Goal: Transaction & Acquisition: Purchase product/service

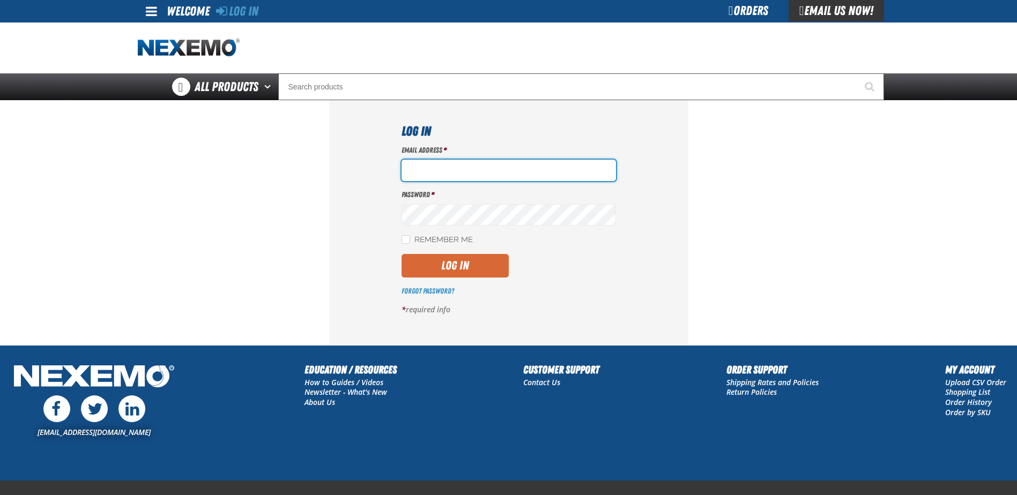
type input "dalford@nptosa.com"
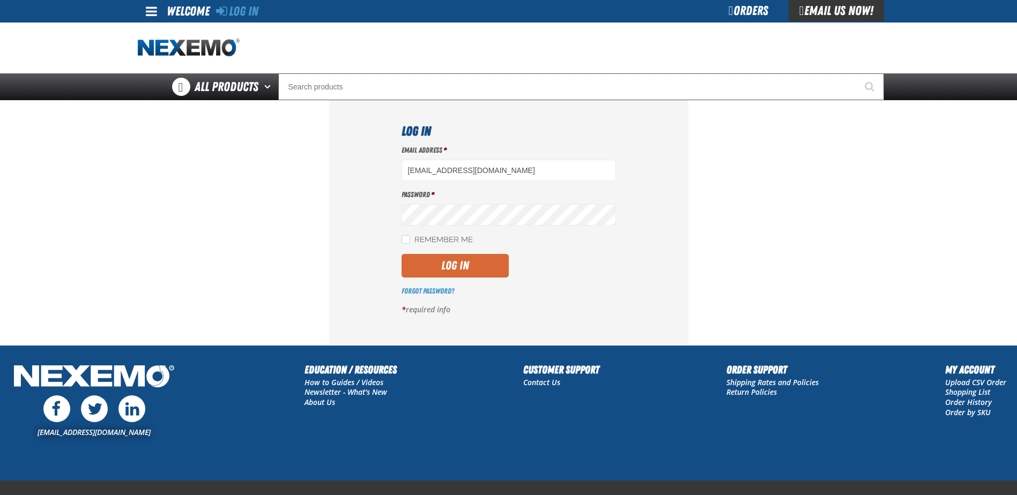
click at [457, 263] on button "Log In" at bounding box center [454, 266] width 107 height 24
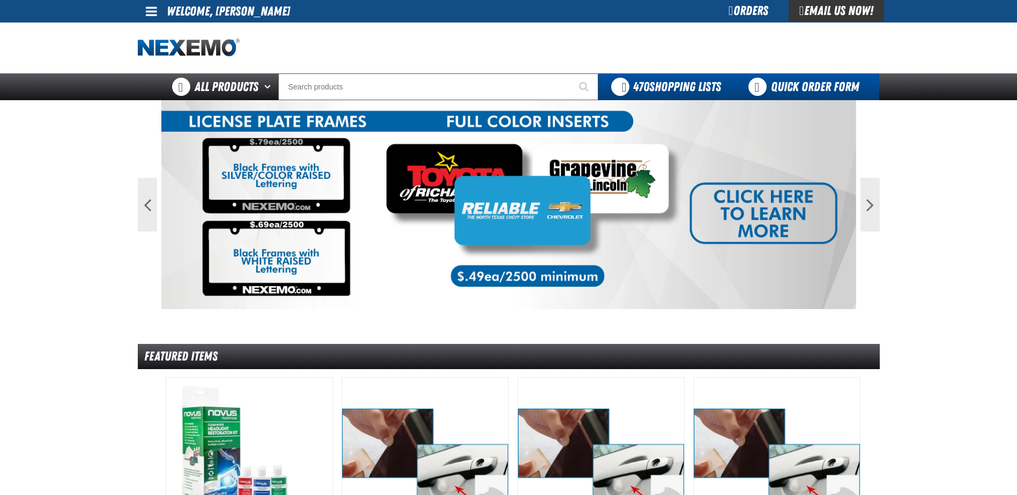
click at [841, 88] on link "Quick Order Form" at bounding box center [806, 86] width 145 height 27
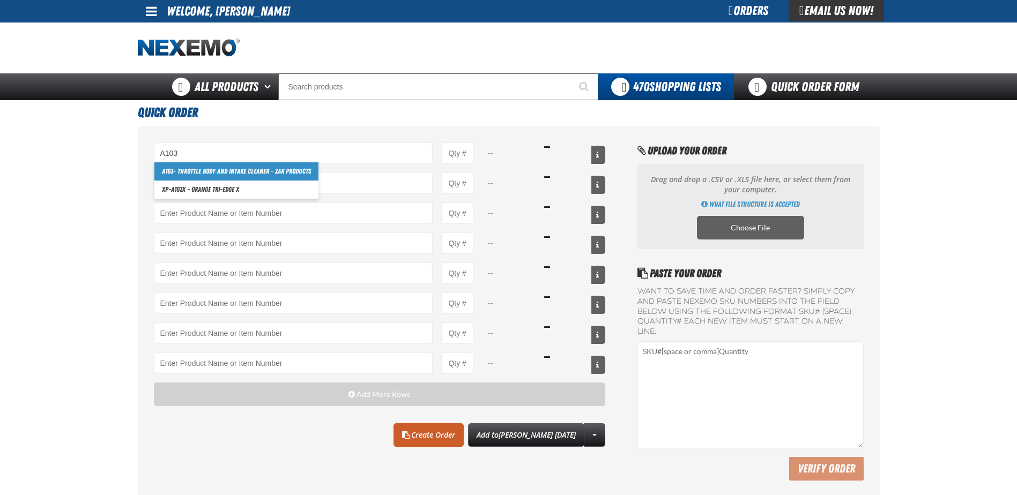
click at [182, 175] on link "A103 - Throttle Body and Intake Cleaner - ZAK Products" at bounding box center [236, 171] width 164 height 18
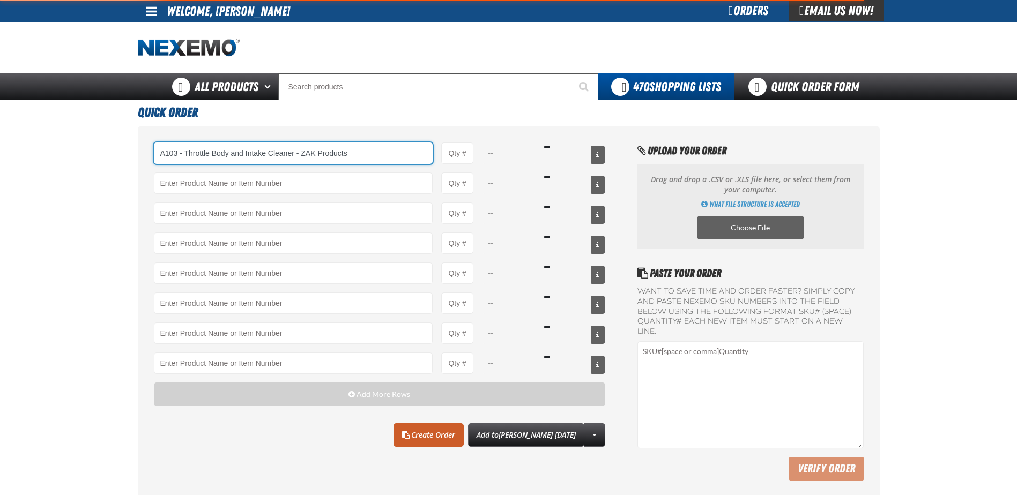
type input "A103 - Throttle Body and Intake Cleaner - ZAK Products"
type input "1"
select select "can"
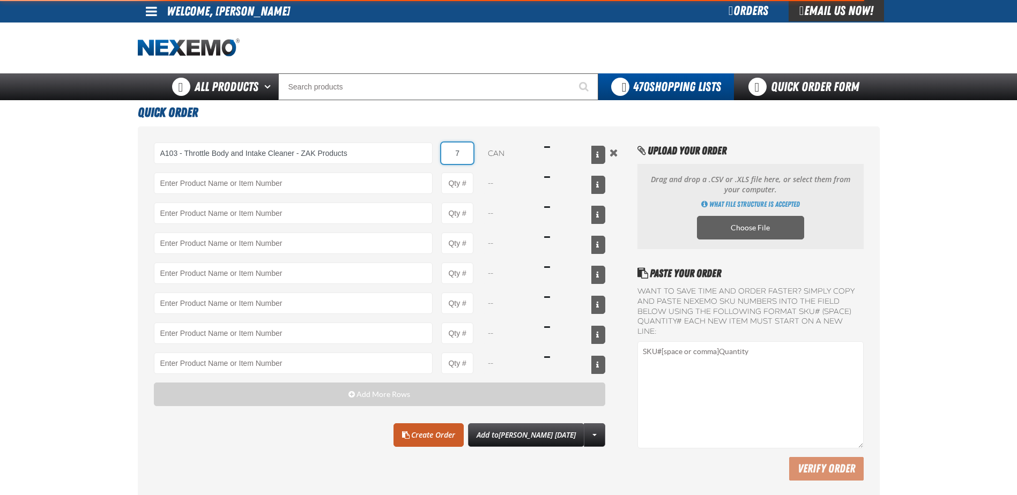
type input "72"
type input "A103 - Throttle Body and Intake Cleaner - ZAK Products"
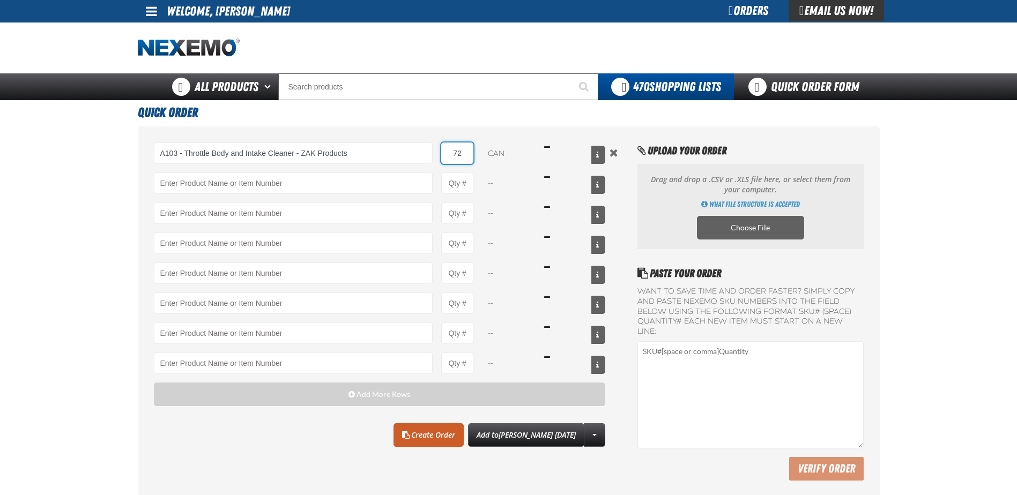
type input "72"
click at [182, 175] on input "Product" at bounding box center [293, 183] width 279 height 21
click at [204, 201] on link "AC150 - Evaporator Core Cleaner - ZAK Products" at bounding box center [226, 201] width 144 height 18
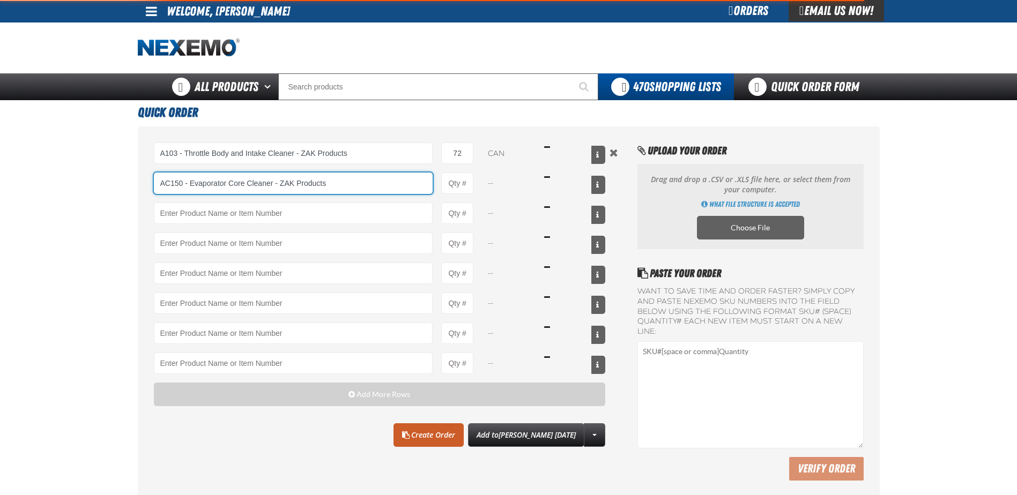
type input "AC150 - Evaporator Core Cleaner - ZAK Products"
type input "1"
select select "can"
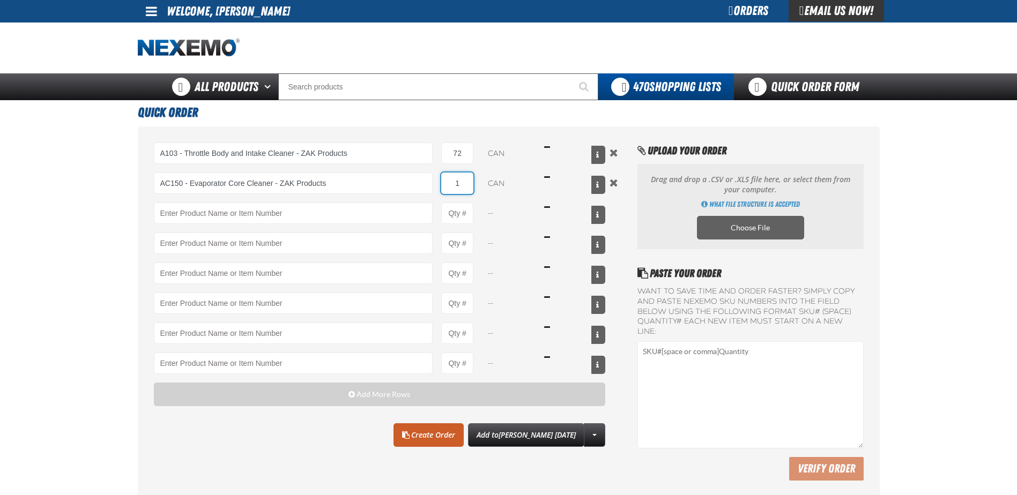
type input "8"
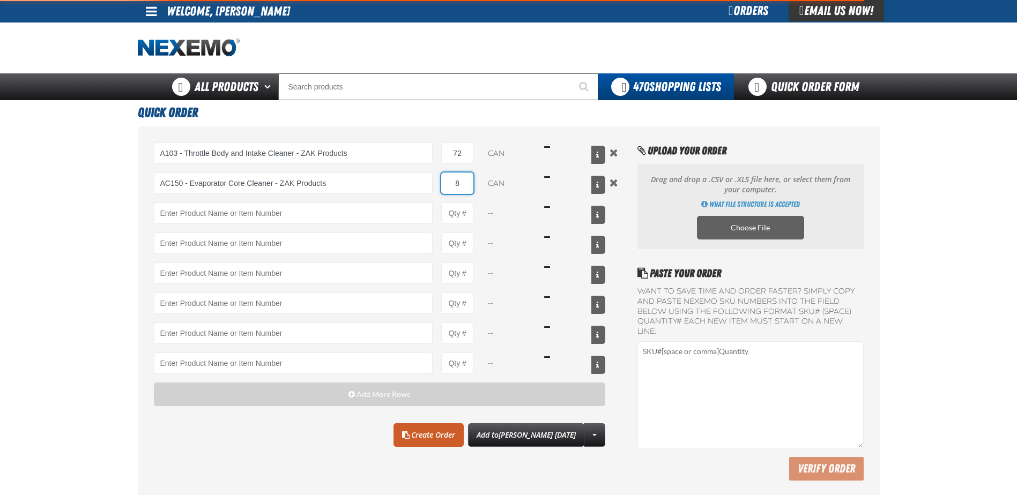
type input "AC150 - Evaporator Core Cleaner - ZAK Products"
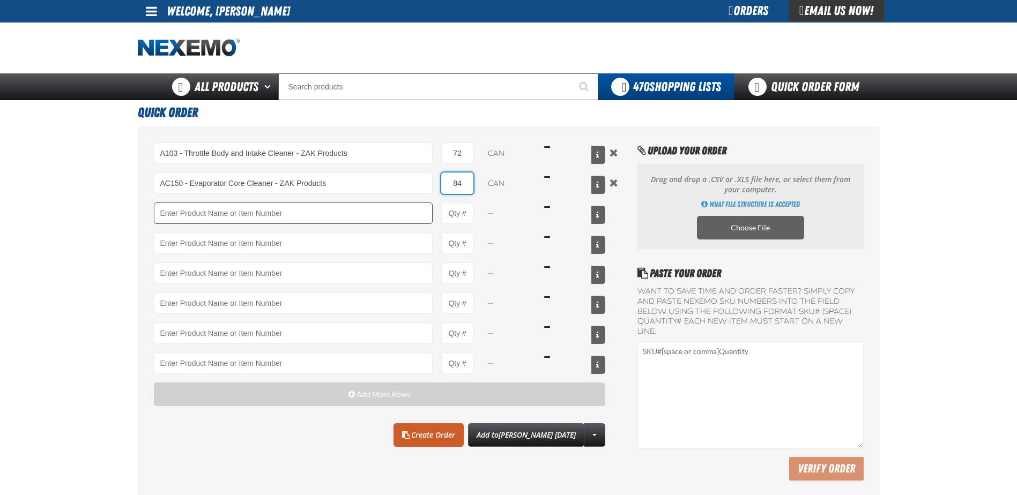
type input "84"
click at [205, 213] on input "Product" at bounding box center [293, 213] width 279 height 21
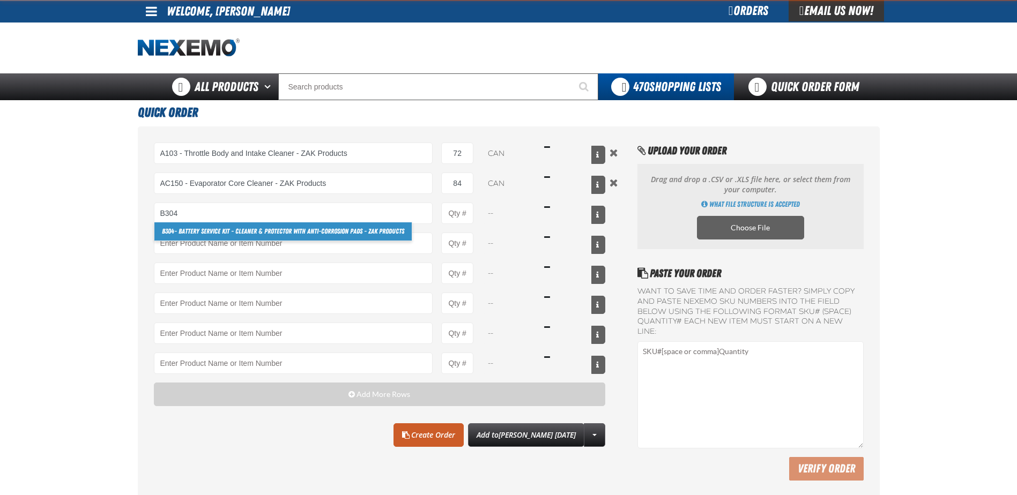
click at [175, 235] on link "B304 - Battery Service Kit - Cleaner & Protector with Anti-Corrosion Pads - ZAK…" at bounding box center [282, 231] width 257 height 18
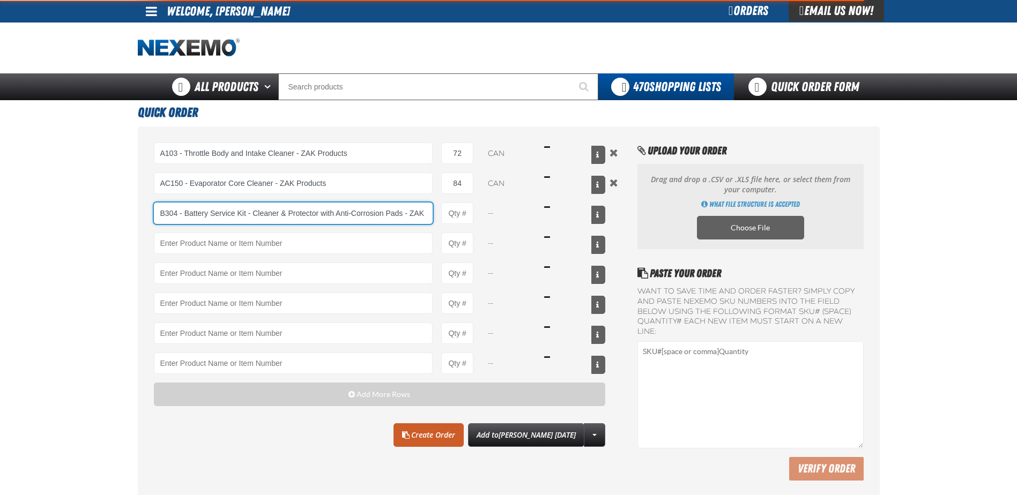
scroll to position [0, 29]
type input "B304 - Battery Service Kit - Cleaner &amp; Protector with Anti-Corrosion Pads -…"
type input "1"
select select "kit"
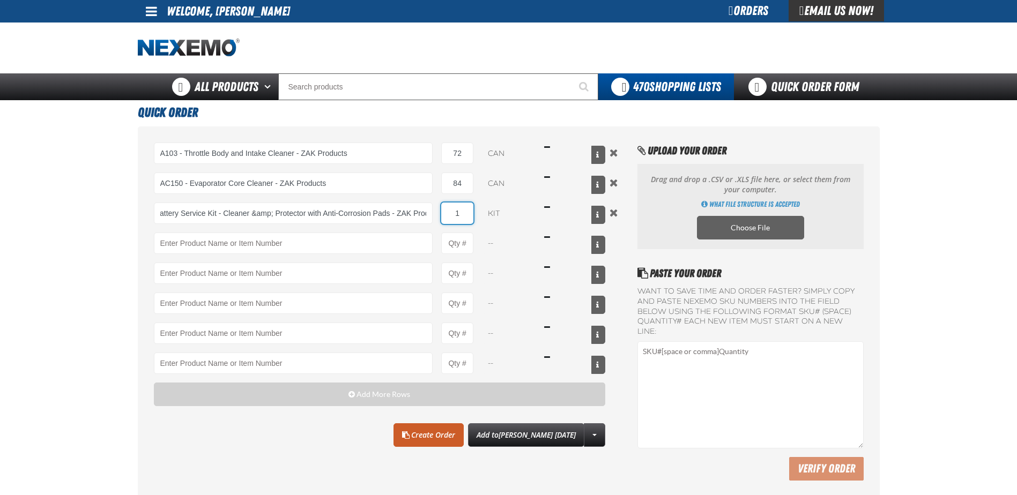
scroll to position [0, 0]
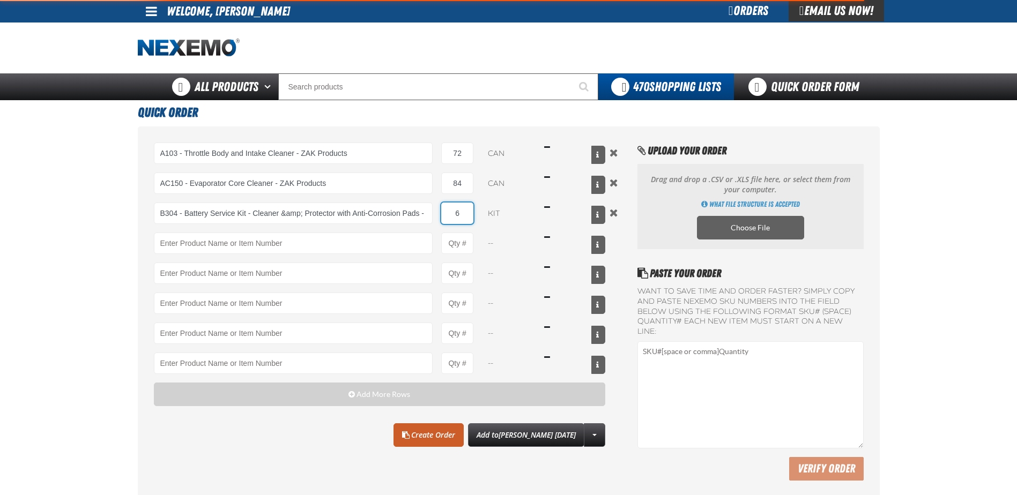
type input "60"
type input "B304 - Battery Service Kit - Cleaner &amp; Protector with Anti-Corrosion Pads -…"
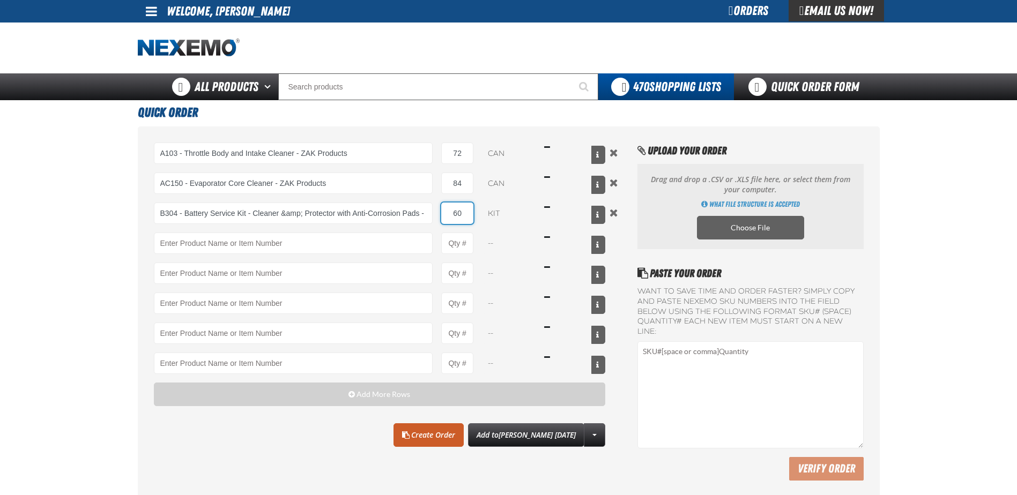
type input "60"
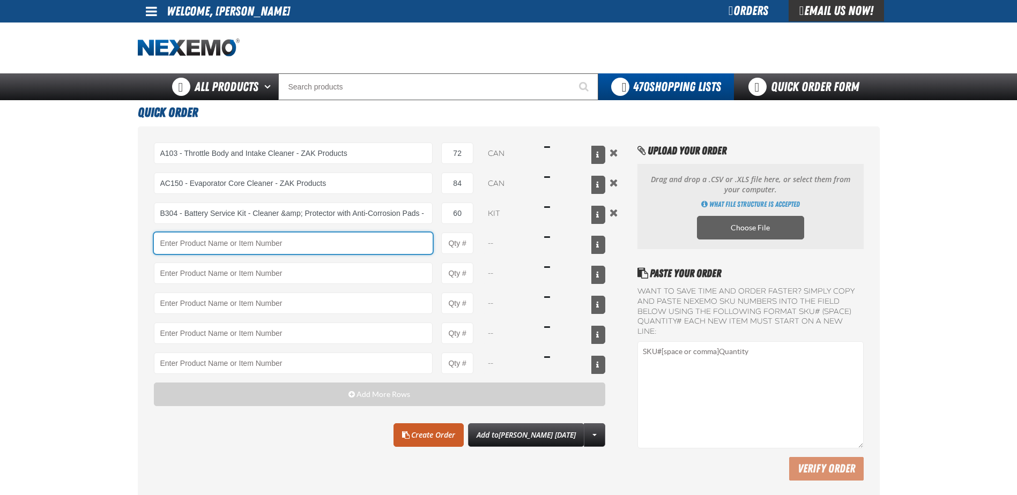
click at [175, 235] on input "Product" at bounding box center [293, 243] width 279 height 21
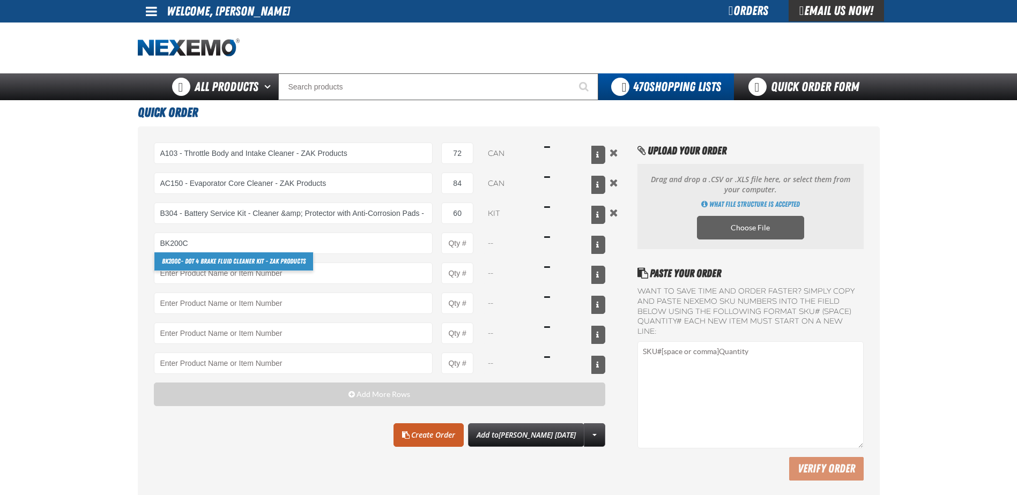
click at [182, 262] on link "BK200C - DOT 4 Brake Fluid Cleaner Kit - ZAK Products" at bounding box center [233, 261] width 159 height 18
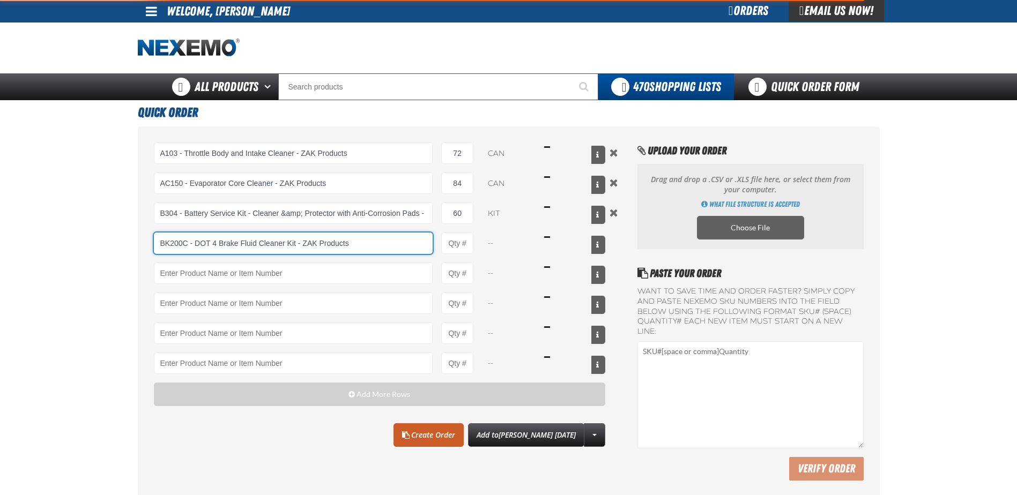
type input "BK200C - DOT 4 Brake Fluid Cleaner Kit - ZAK Products"
type input "1"
select select "kit"
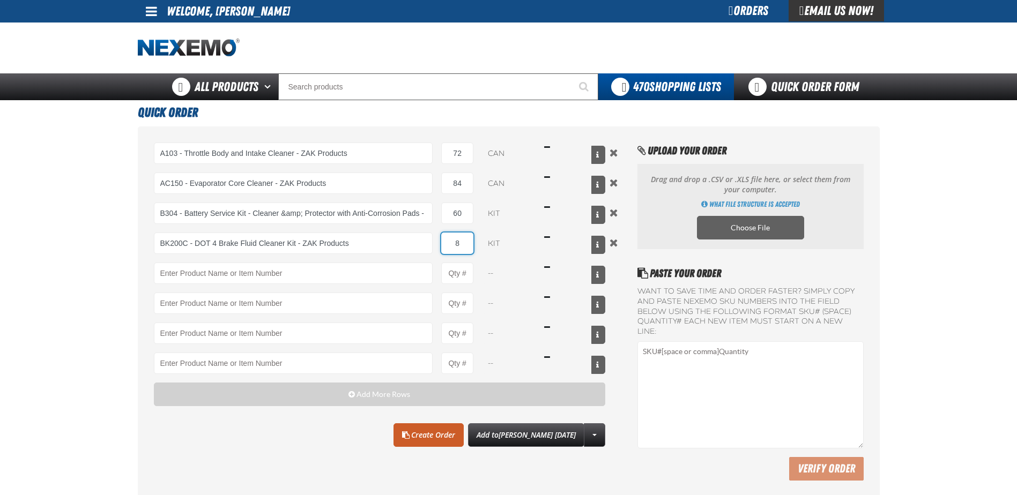
type input "84"
type input "BK200C - DOT 4 Brake Fluid Cleaner Kit - ZAK Products"
type input "84"
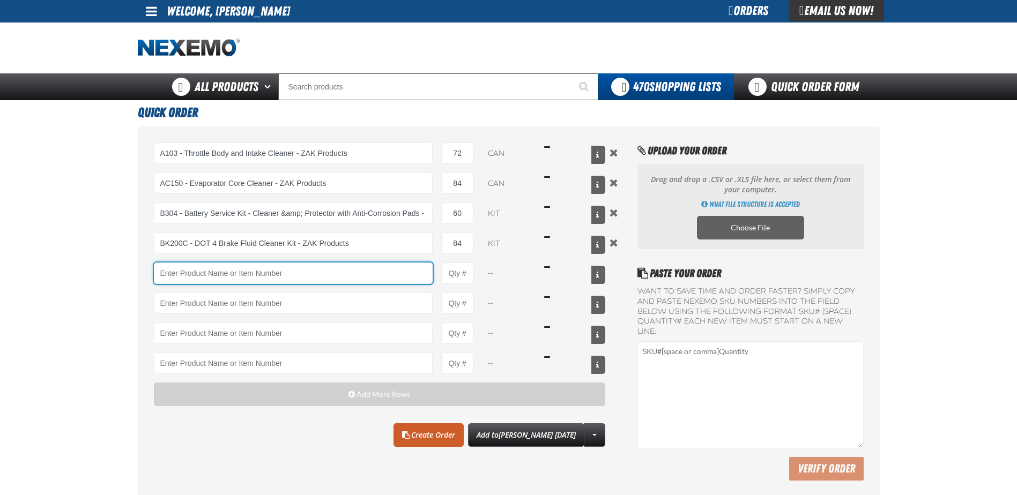
click at [181, 276] on input "Product" at bounding box center [293, 273] width 279 height 21
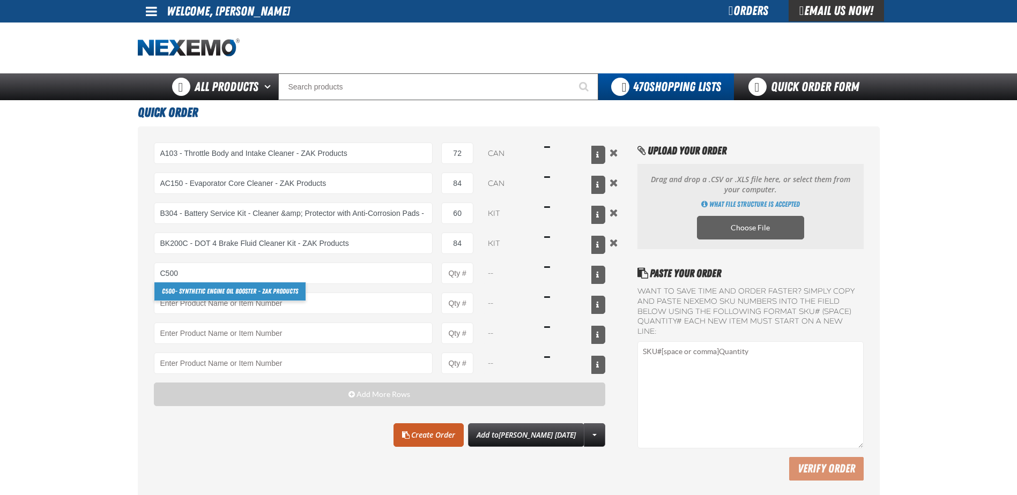
click at [205, 292] on link "C500 - Synthetic Engine Oil Booster - ZAK Products" at bounding box center [229, 291] width 151 height 18
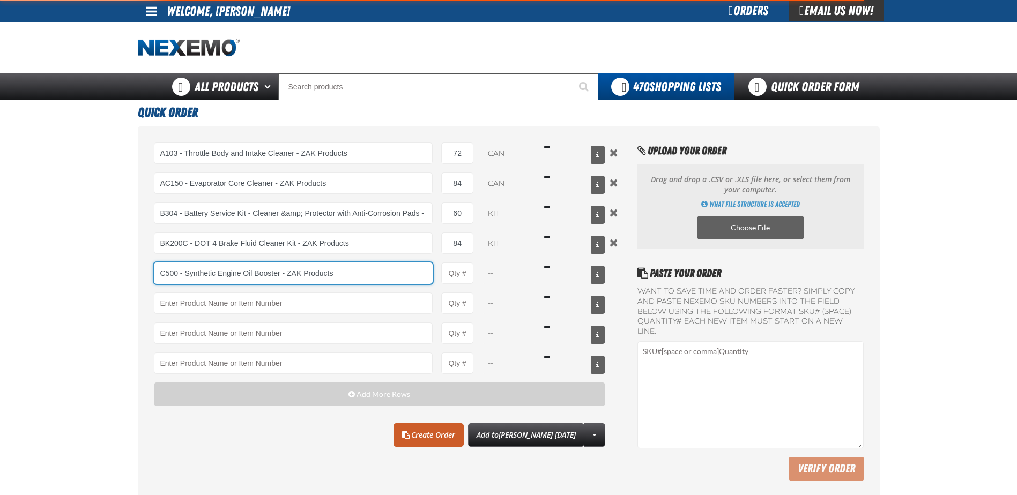
type input "C500 - Synthetic Engine Oil Booster - ZAK Products"
type input "1"
select select "bottle"
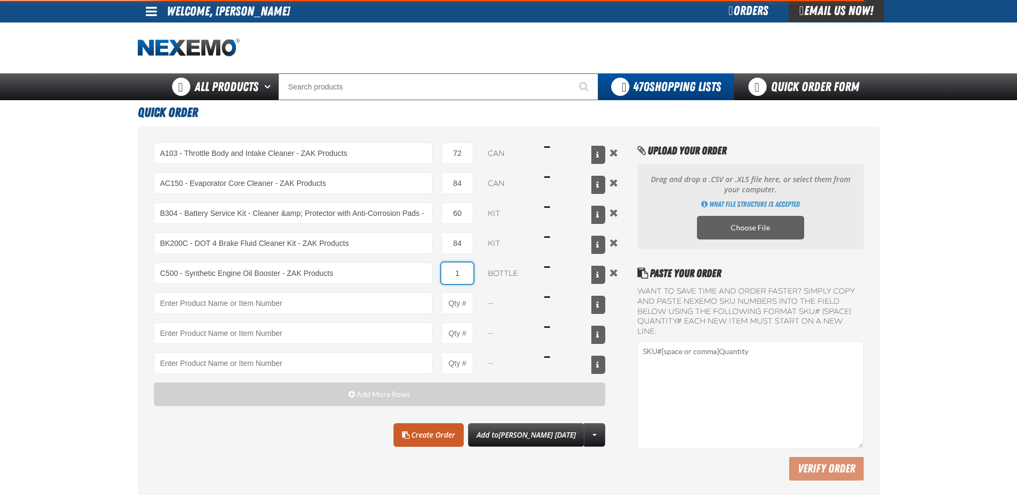
type input "3"
type input "C500 - Synthetic Engine Oil Booster - ZAK Products"
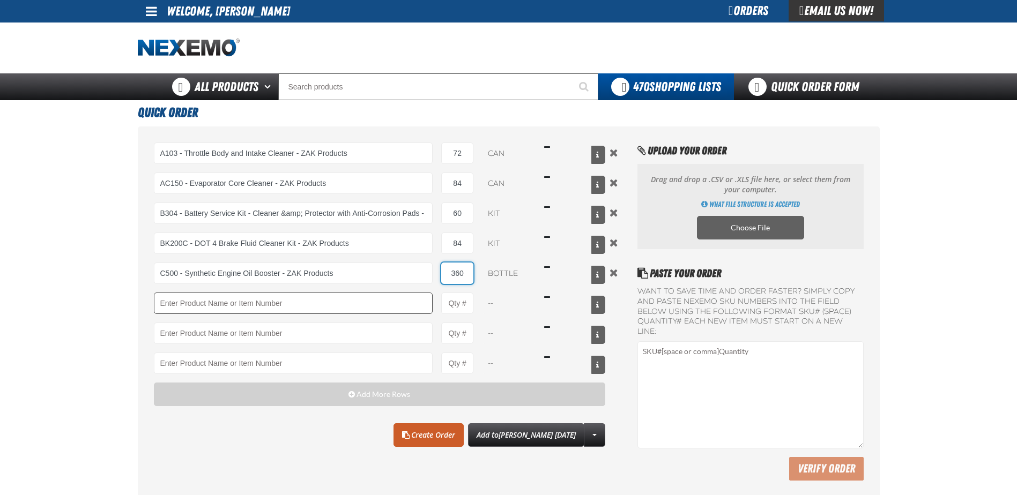
type input "360"
click at [225, 304] on input "Product" at bounding box center [293, 303] width 279 height 21
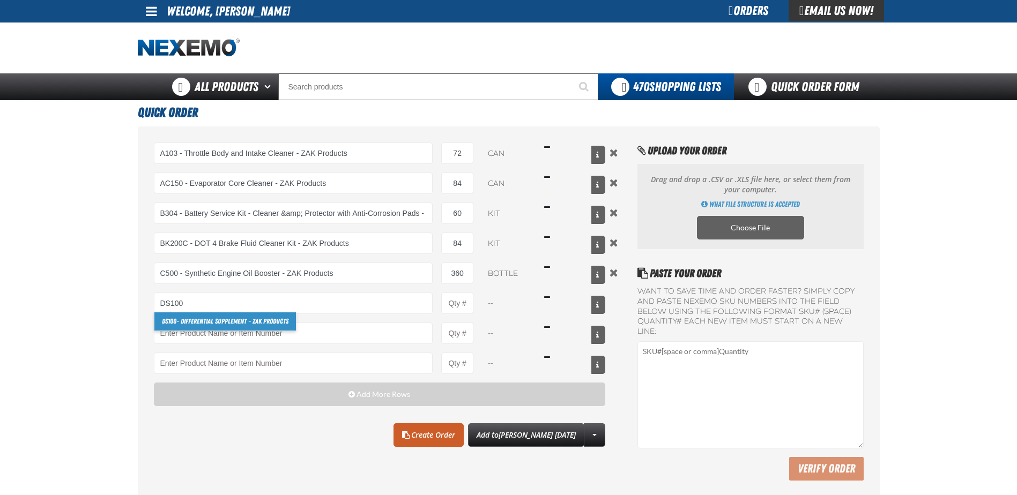
click at [225, 322] on link "DS100 - Differential Supplement - ZAK Products" at bounding box center [224, 321] width 141 height 18
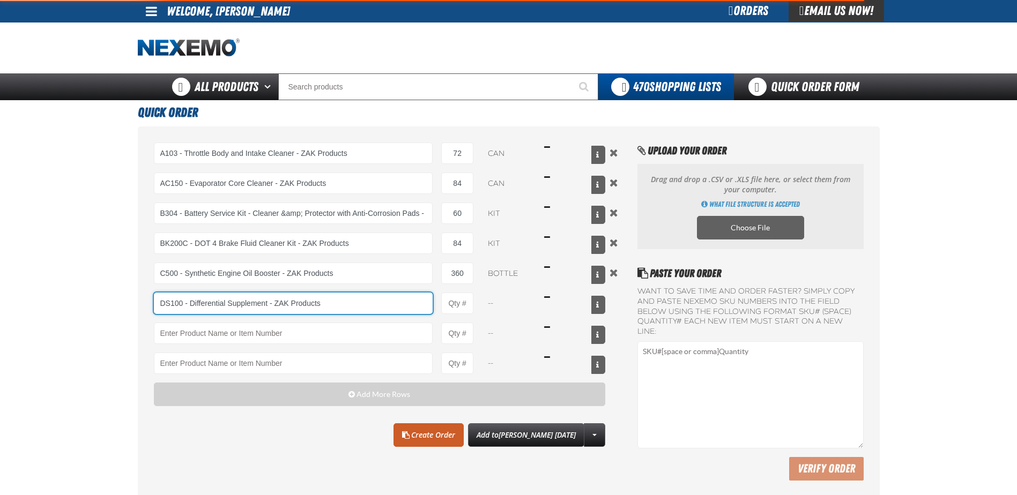
type input "DS100 - Differential Supplement - ZAK Products"
type input "1"
select select "bottle"
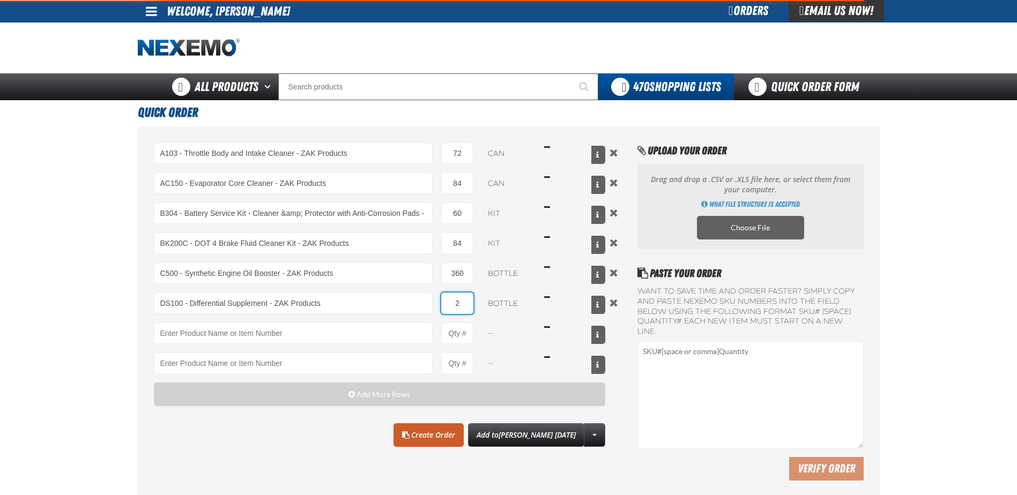
type input "24"
type input "DS100 - Differential Supplement - ZAK Products"
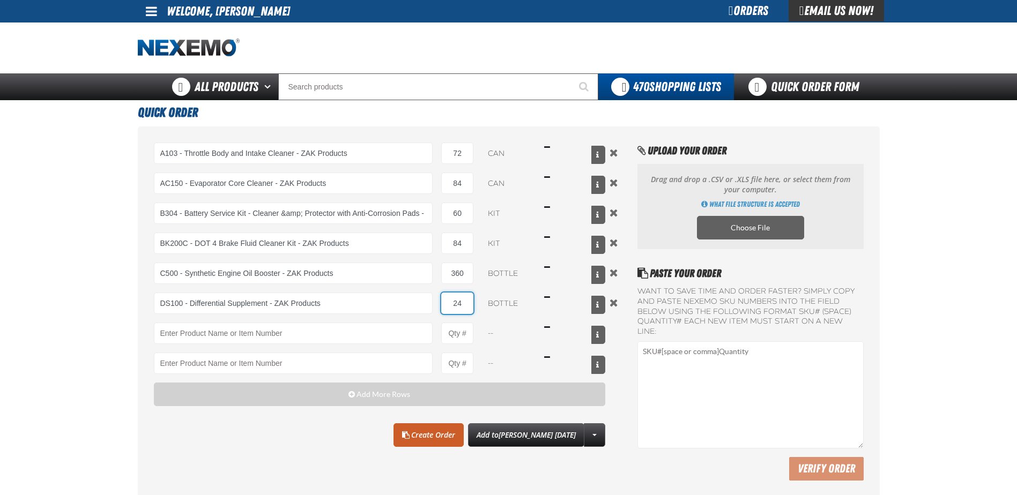
type input "24"
drag, startPoint x: 225, startPoint y: 322, endPoint x: 221, endPoint y: 327, distance: 6.5
click at [225, 326] on div "A103 - Throttle Body and Intake Cleaner - ZAK Products A103 - Throttle Body and…" at bounding box center [380, 258] width 452 height 231
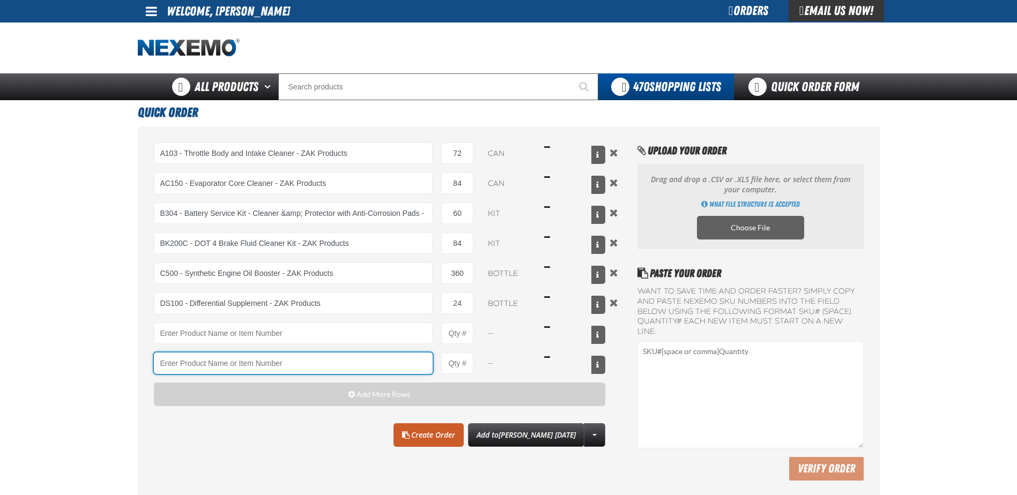
click at [285, 353] on input "Product" at bounding box center [293, 363] width 279 height 21
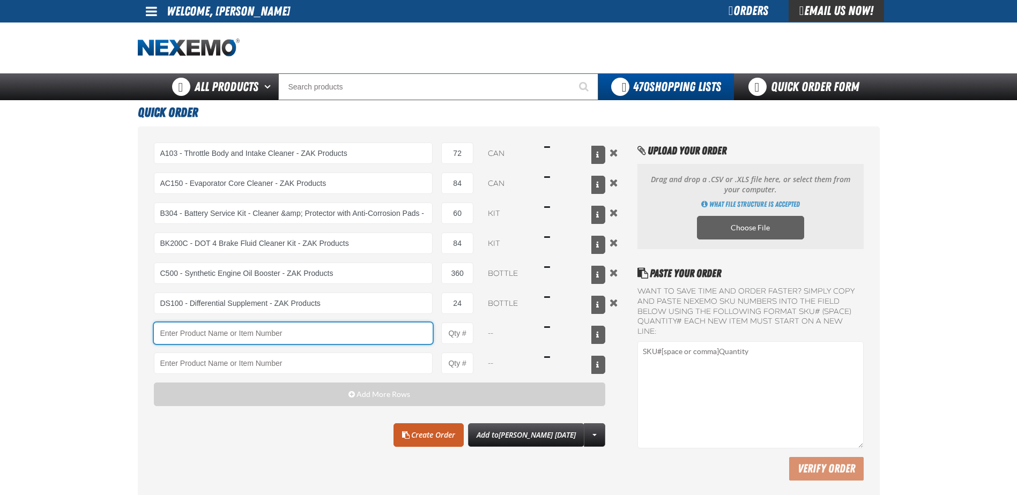
click at [265, 340] on input "Product" at bounding box center [293, 333] width 279 height 21
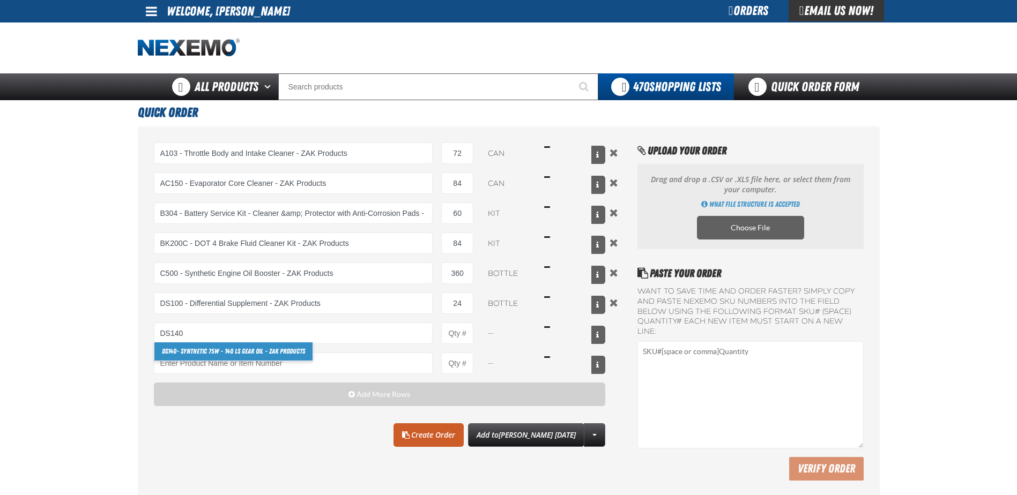
click at [245, 349] on link "DS140 - Synthetic 75W - 140 LS Gear Oil - ZAK Products" at bounding box center [233, 351] width 158 height 18
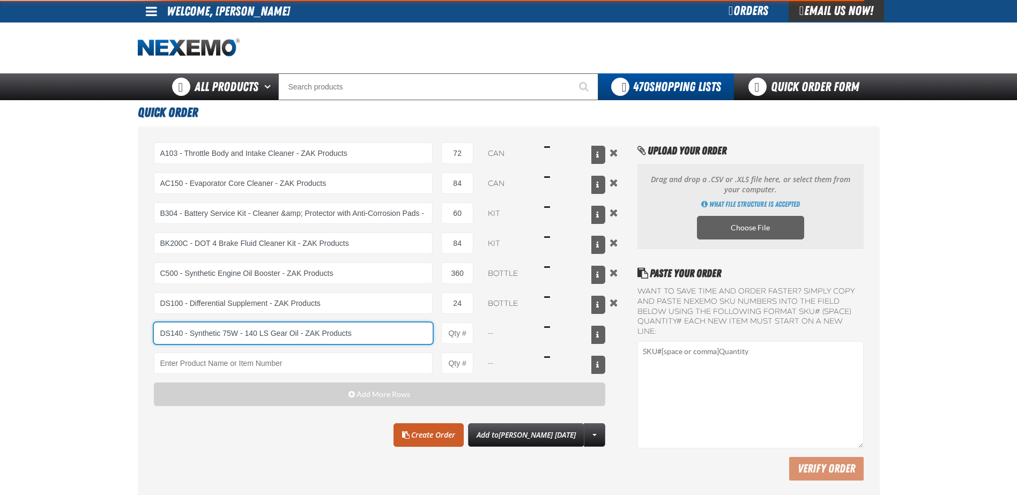
type input "DS140 - Synthetic 75W - 140 LS Gear Oil - ZAK Products"
type input "1"
select select "bottle"
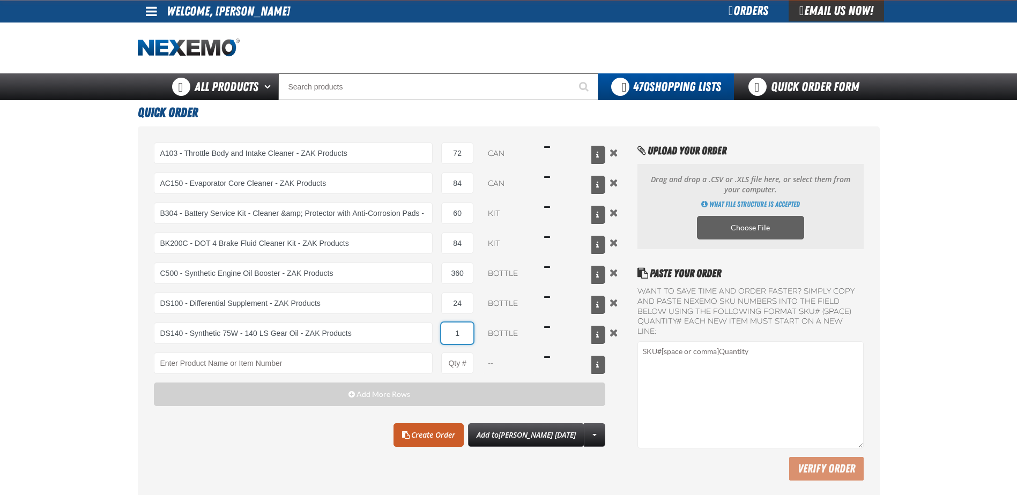
type input "8"
type input "DS140 - Synthetic 75W - 140 LS Gear Oil - ZAK Products"
type input "84"
click at [241, 358] on input "Product" at bounding box center [293, 363] width 279 height 21
click at [179, 382] on link "F610 - Z-Tech - ZAK Products" at bounding box center [199, 381] width 90 height 18
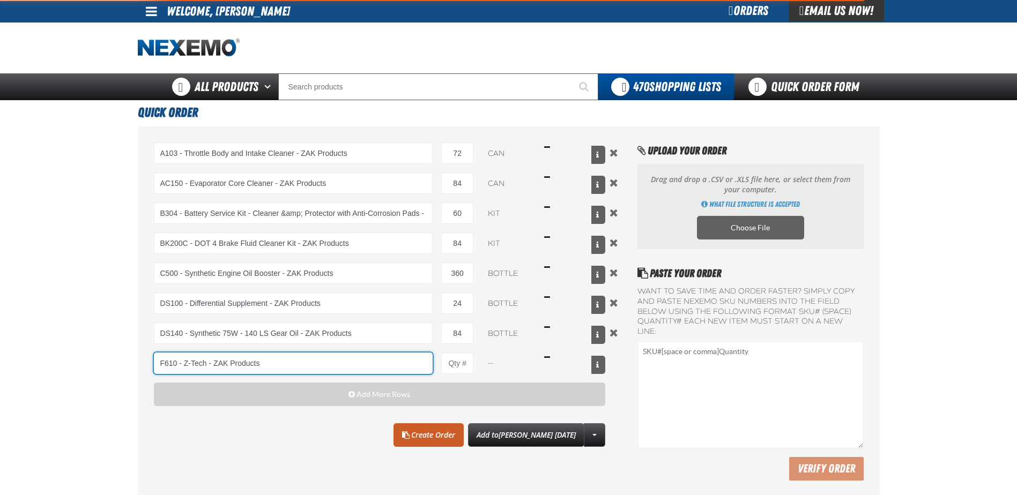
type input "F610 - Z-Tech - ZAK Products"
type input "1"
select select "bottle"
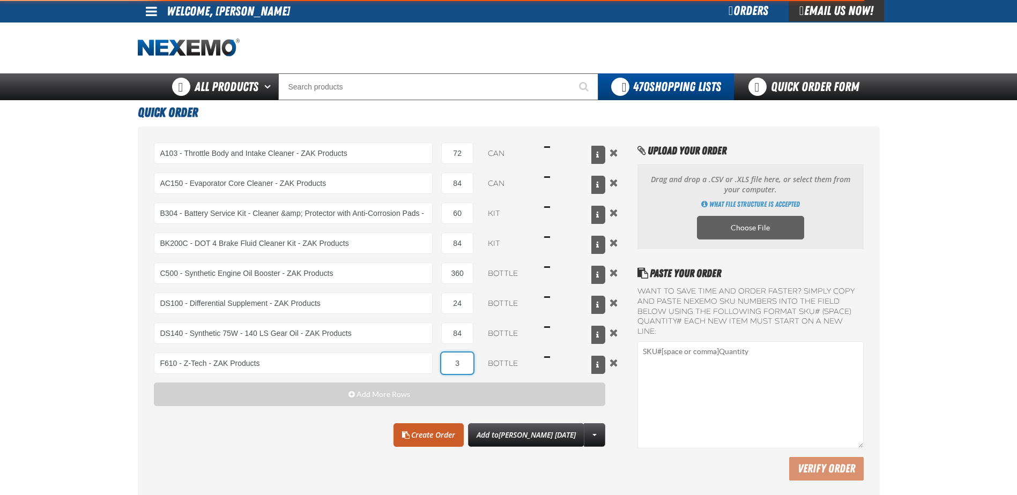
type input "36"
type input "F610 - Z-Tech - ZAK Products"
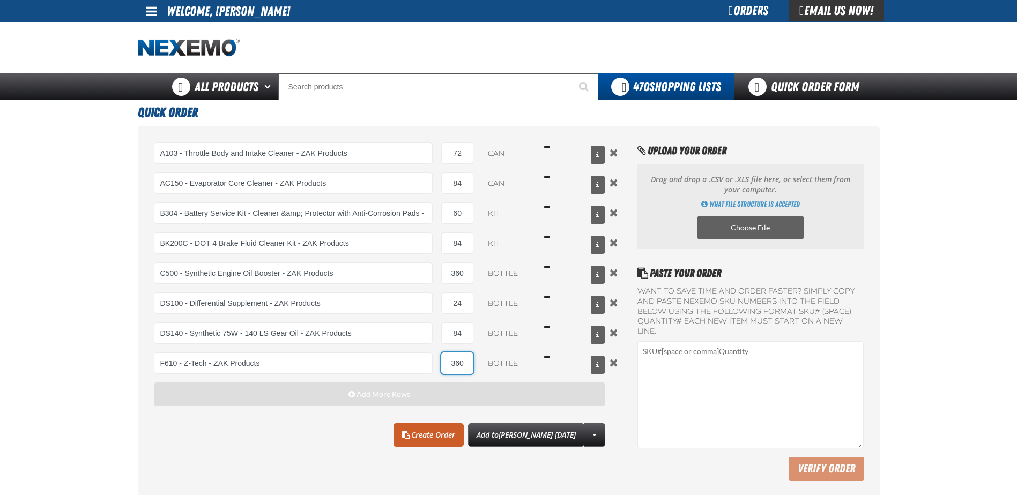
type input "360"
click at [220, 392] on button "Add More Rows" at bounding box center [380, 395] width 452 height 24
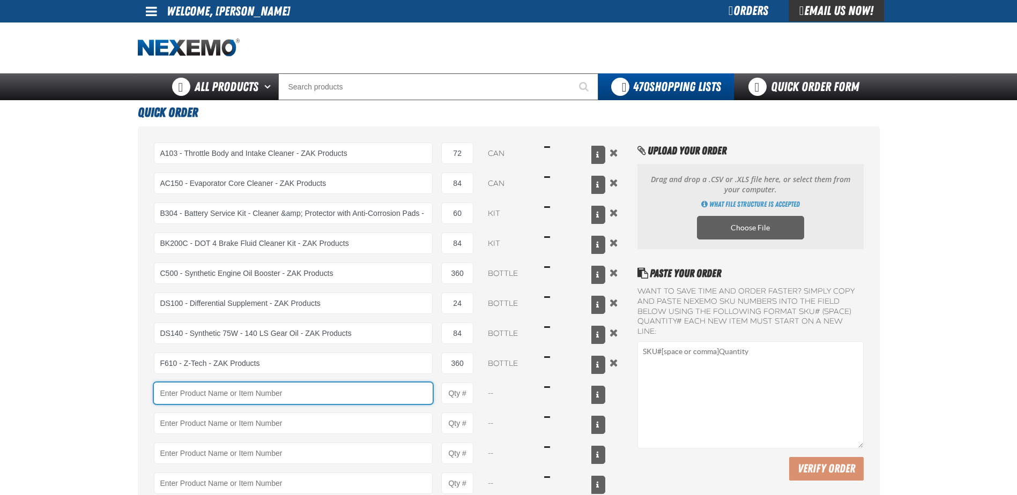
click at [220, 392] on input "Product" at bounding box center [293, 393] width 279 height 21
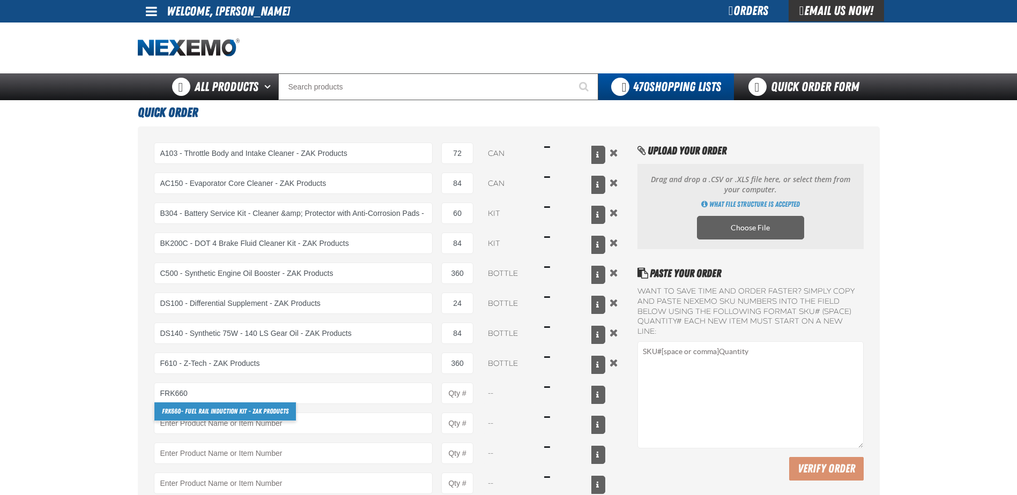
click at [234, 414] on link "FRK660 - Fuel Rail Induction Kit - ZAK Products" at bounding box center [224, 411] width 141 height 18
type input "FRK660 - Fuel Rail Induction Kit - ZAK Products"
type input "1"
select select "kit"
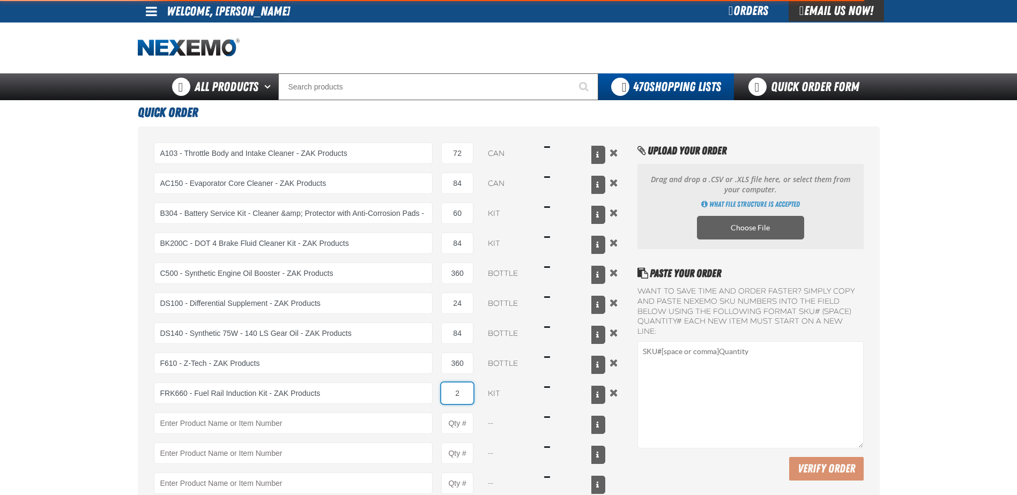
type input "24"
type input "FRK660 - Fuel Rail Induction Kit - ZAK Products"
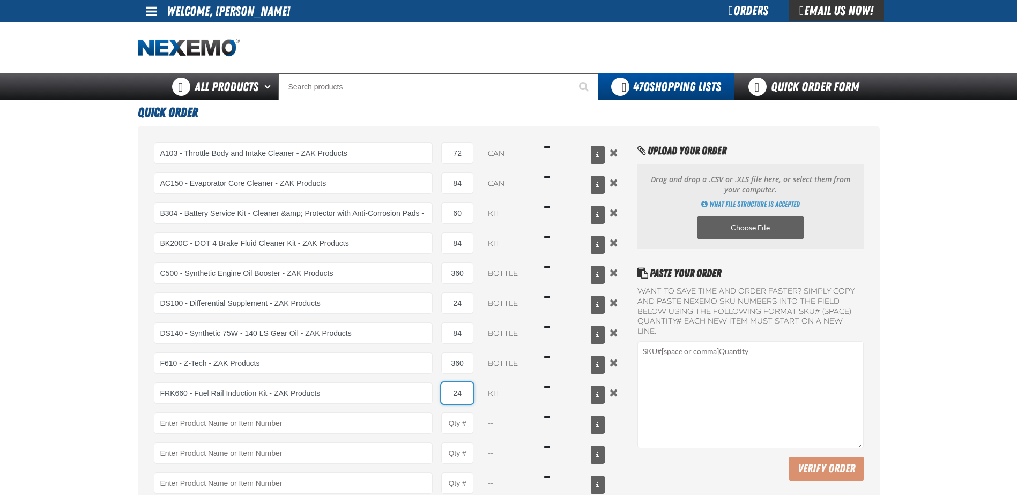
type input "24"
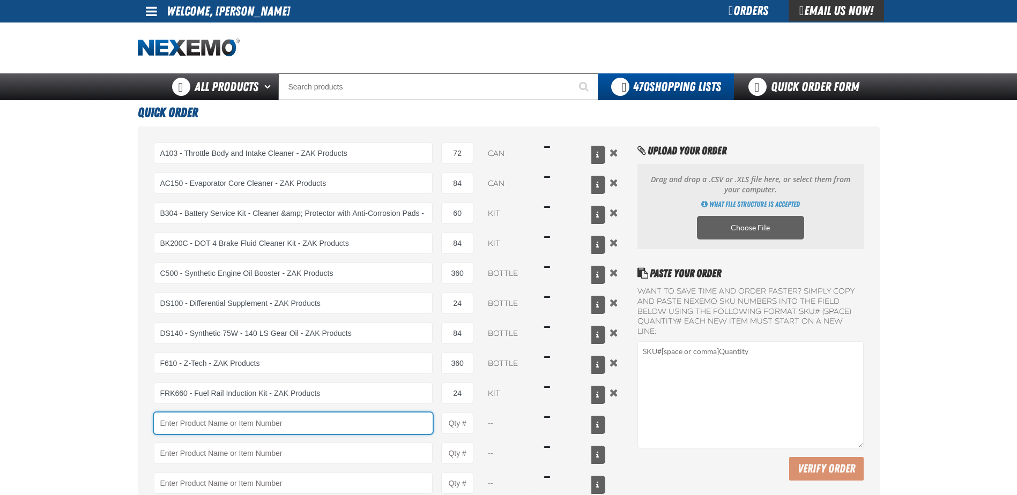
click at [234, 414] on input "Product" at bounding box center [293, 423] width 279 height 21
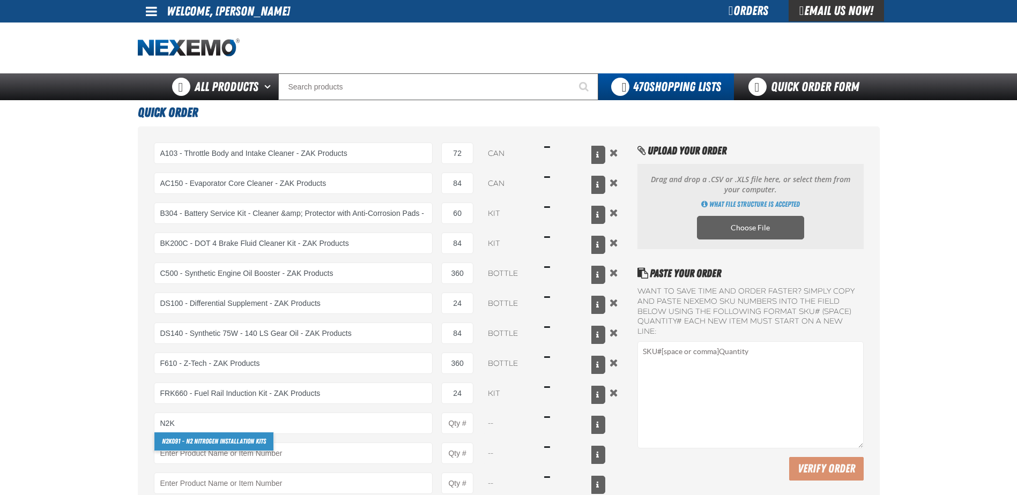
click at [233, 438] on link "N2K 091 - N2 Nitrogen Installation Kits" at bounding box center [213, 441] width 119 height 18
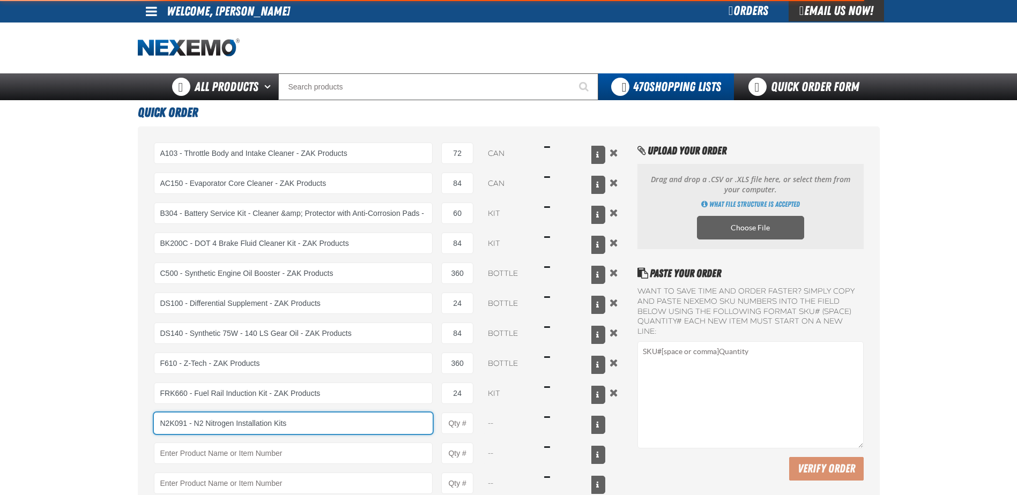
type input "N2K091 - N2 Nitrogen Installation Kits"
type input "1"
select select "kit"
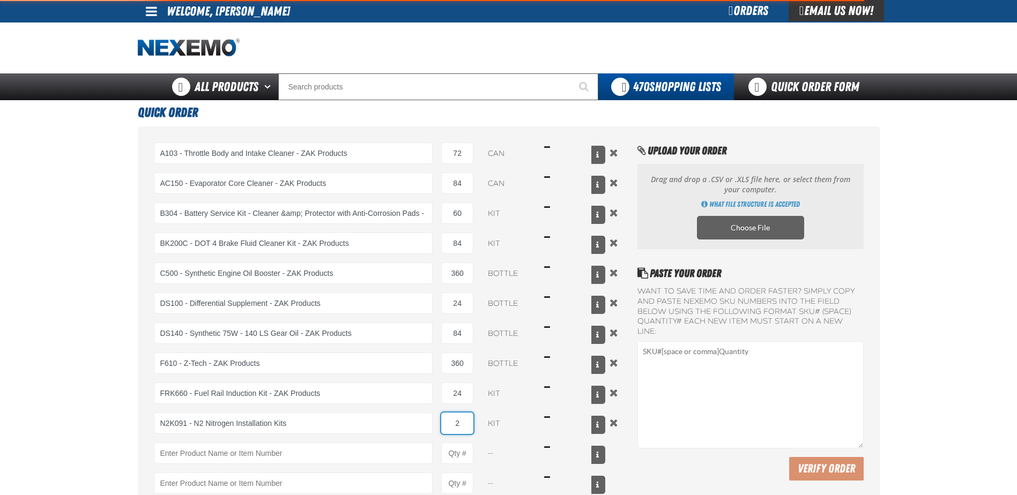
type input "20"
type input "N2K091 - N2 Nitrogen Installation Kits"
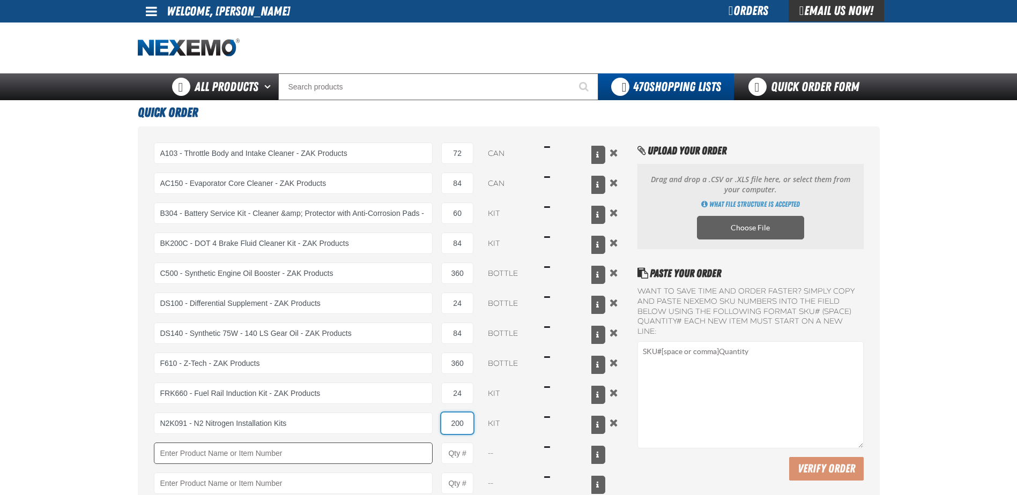
type input "200"
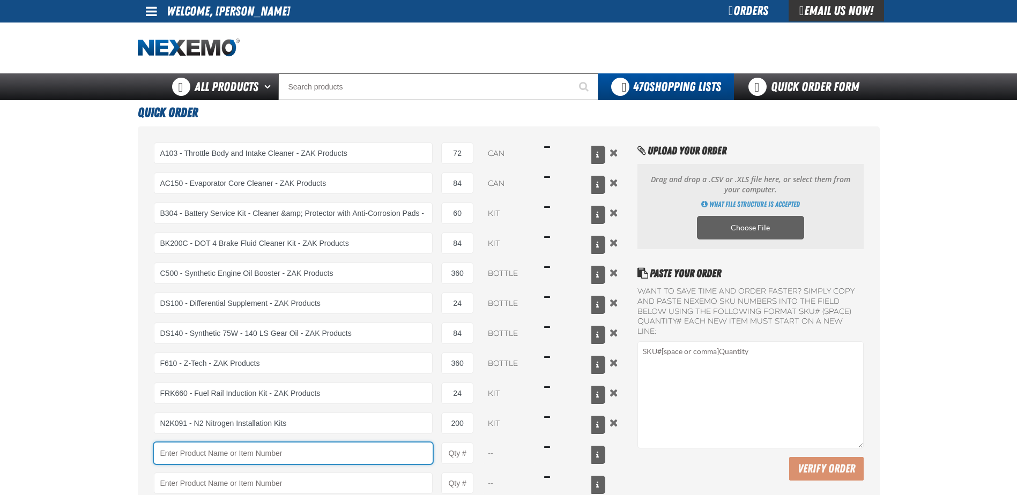
click at [218, 457] on input "Product" at bounding box center [293, 453] width 279 height 21
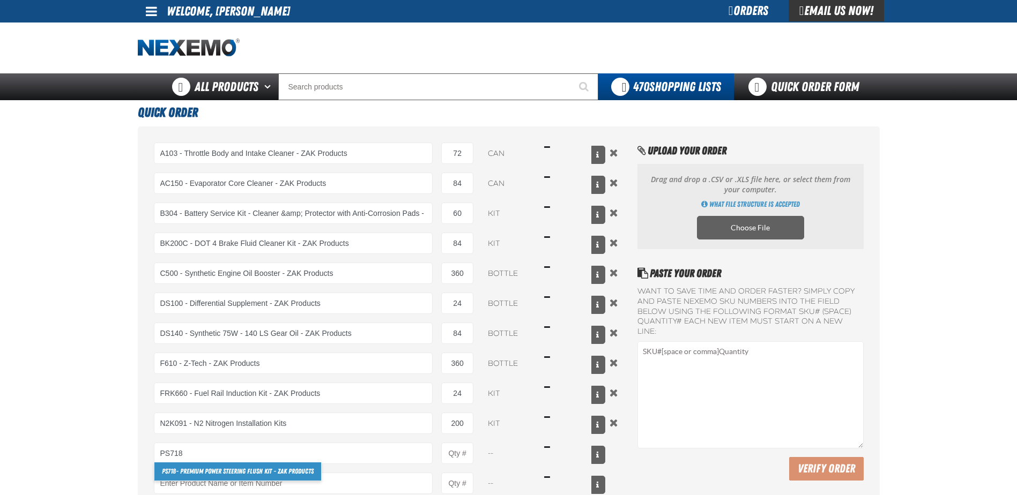
click at [216, 470] on link "PS718 - Premium Power Steering Flush Kit - ZAK Products" at bounding box center [237, 471] width 167 height 18
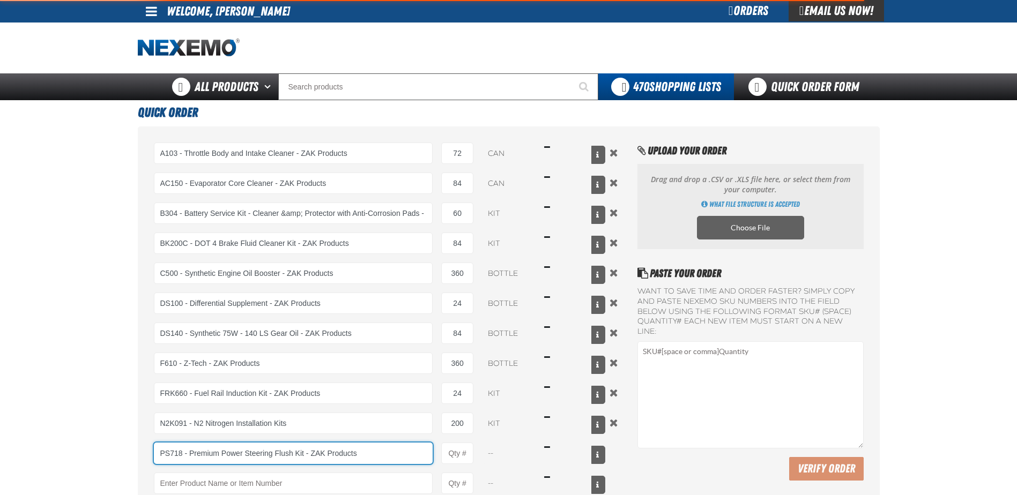
type input "PS718 - Premium Power Steering Flush Kit - ZAK Products"
type input "1"
select select "kit"
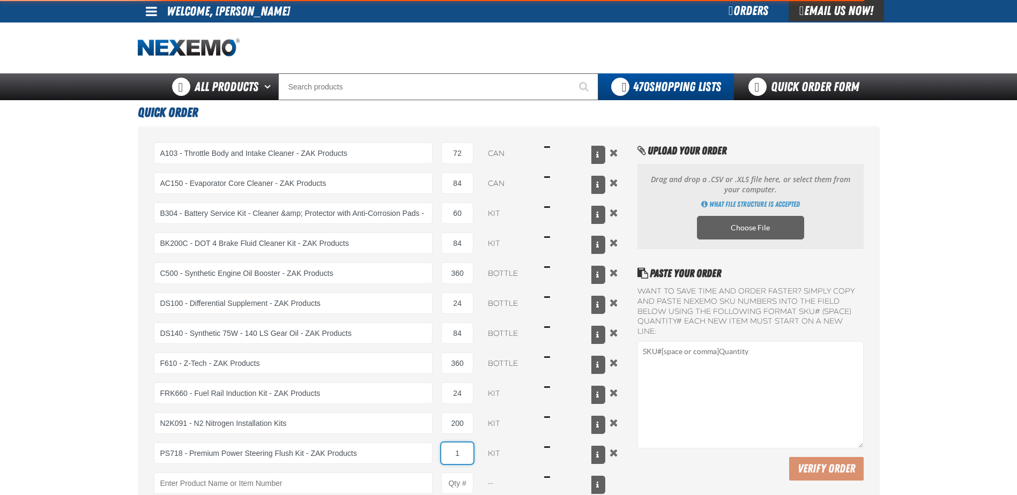
type input "12"
type input "PS718 - Premium Power Steering Flush Kit - ZAK Products"
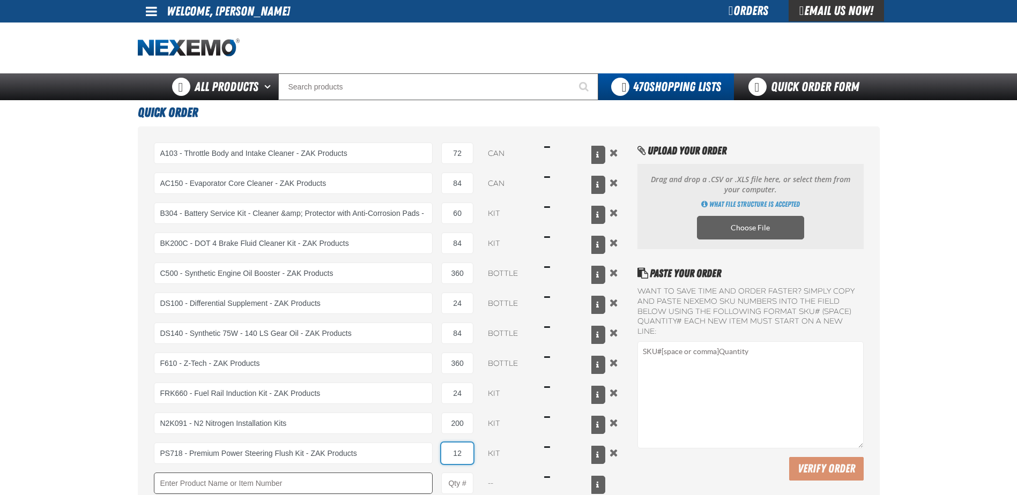
type input "12"
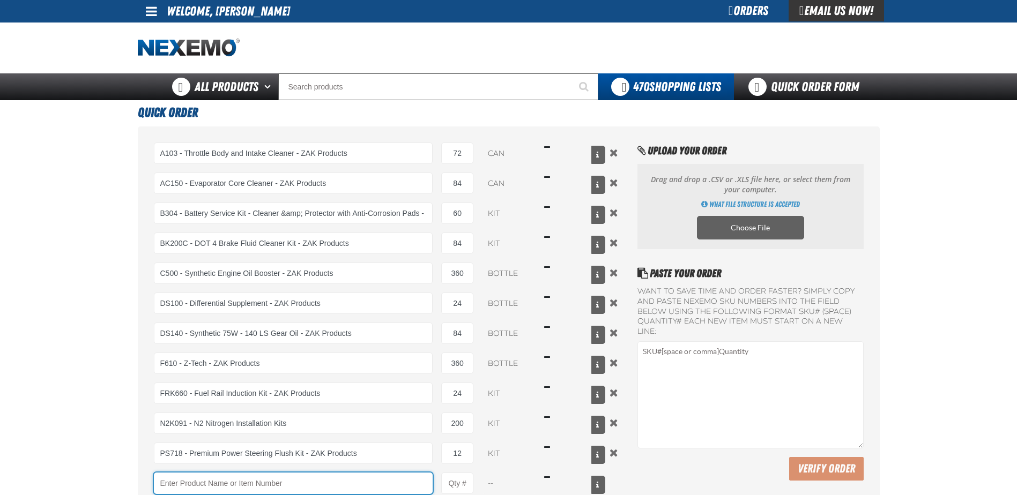
click at [215, 477] on input "Product" at bounding box center [293, 483] width 279 height 21
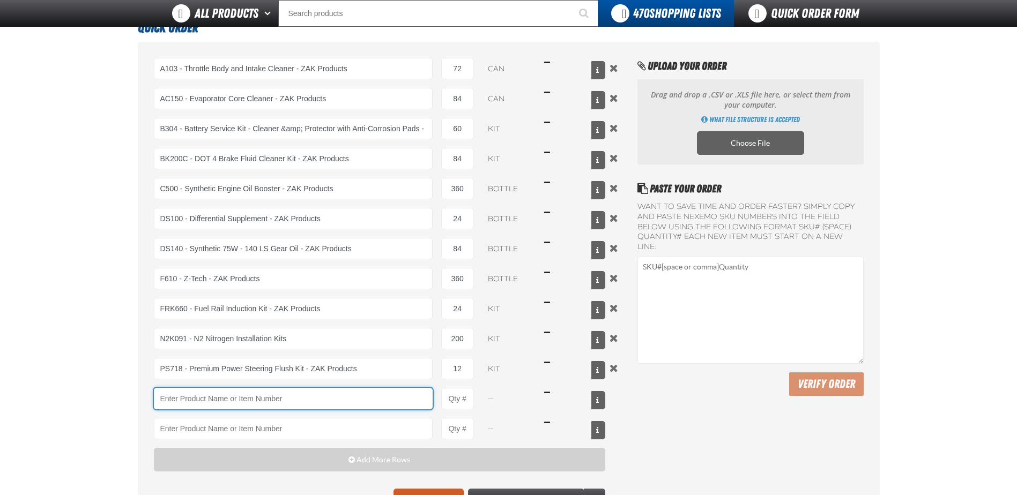
scroll to position [161, 0]
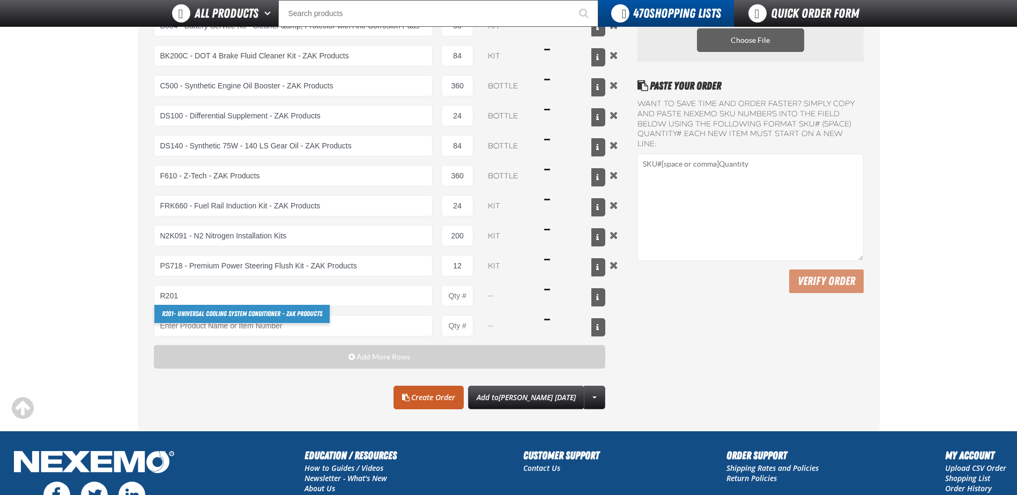
click at [263, 311] on link "R201 - Universal Cooling System Conditioner - ZAK Products" at bounding box center [241, 314] width 175 height 18
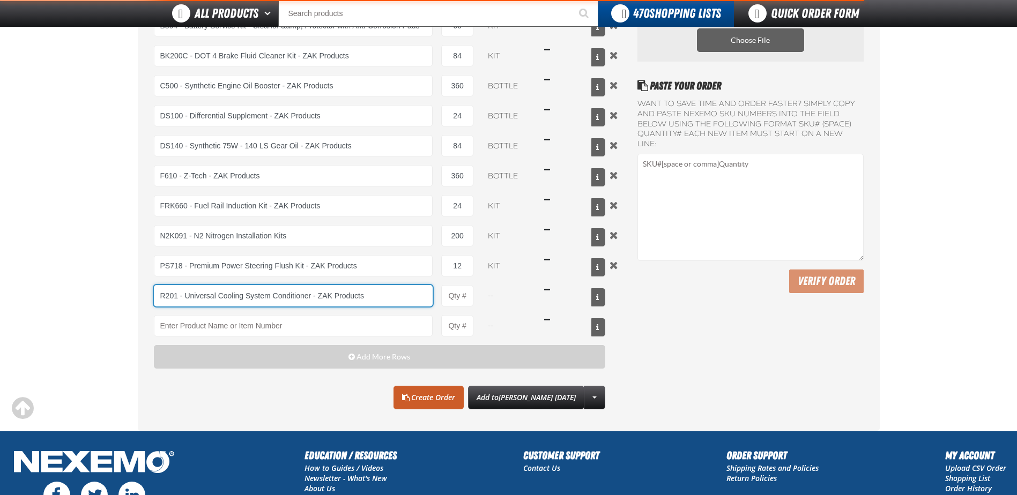
type input "R201 - Universal Cooling System Conditioner - ZAK Products"
type input "1"
select select "bottle"
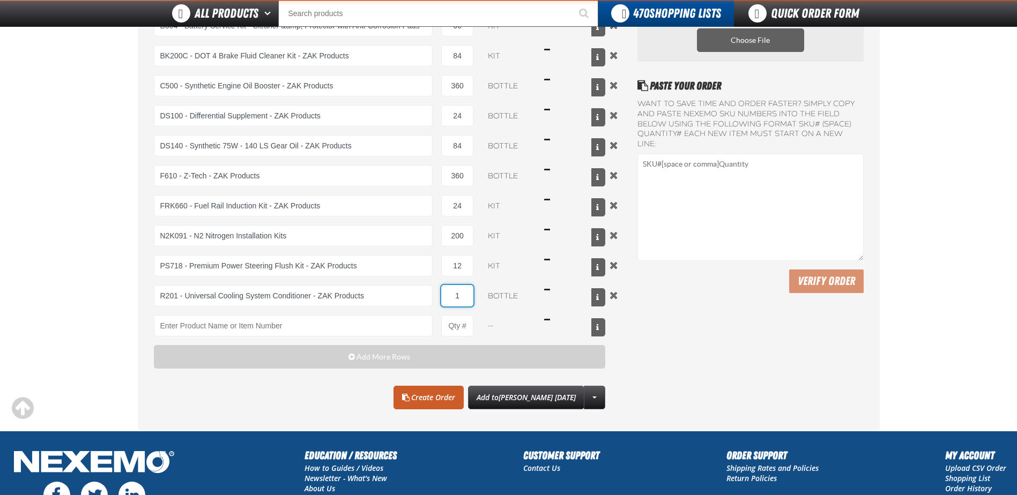
type input "4"
type input "R201 - Universal Cooling System Conditioner - ZAK Products"
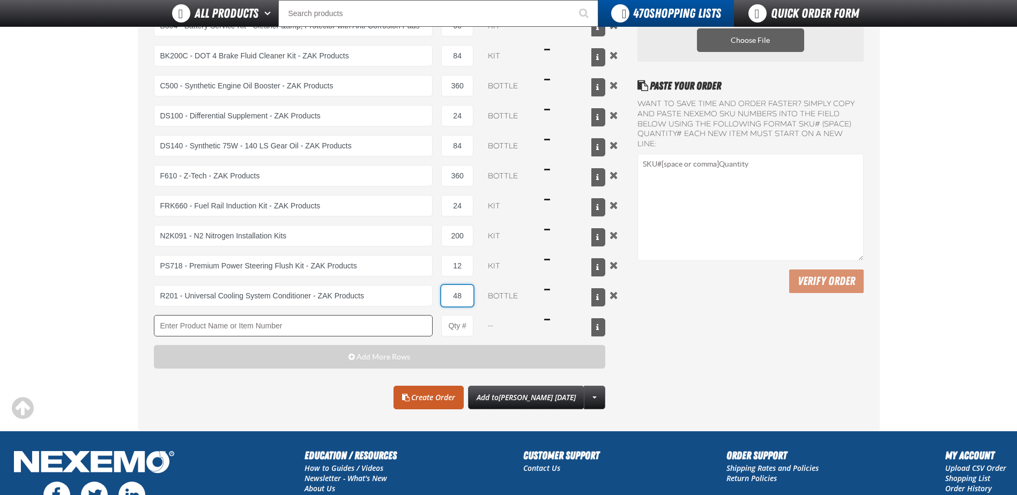
type input "48"
click at [287, 334] on input "Product" at bounding box center [293, 325] width 279 height 21
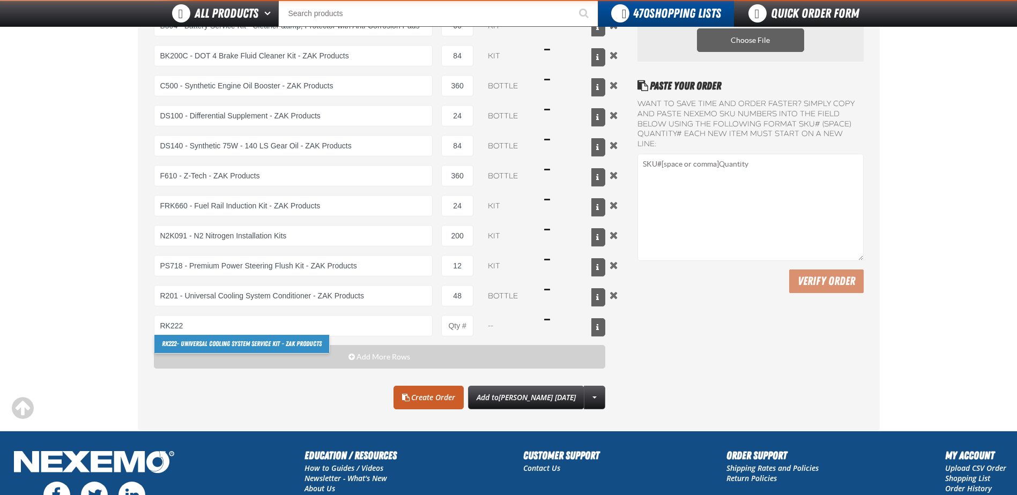
click at [255, 345] on link "RK222 - Universal Cooling System Service Kit - ZAK Products" at bounding box center [241, 344] width 175 height 18
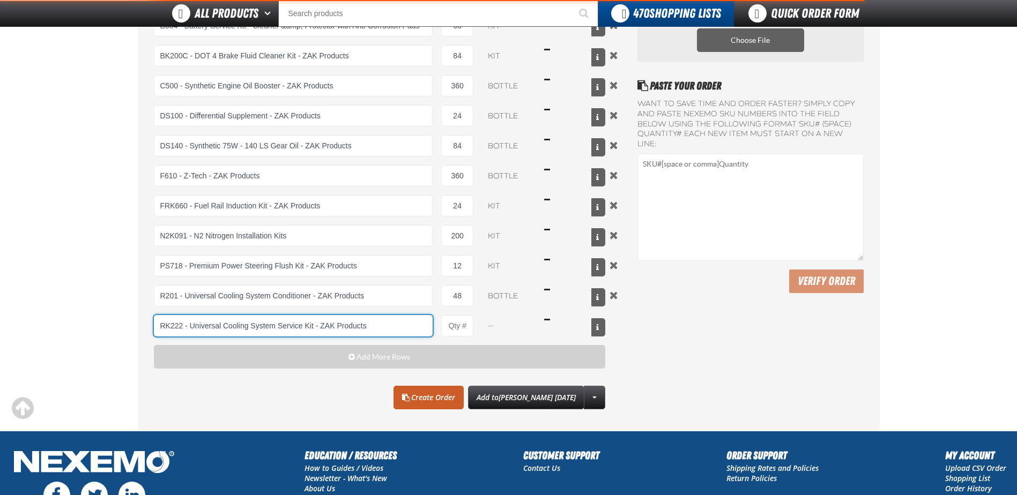
type input "RK222 - Universal Cooling System Service Kit - ZAK Products"
type input "1"
select select "kit"
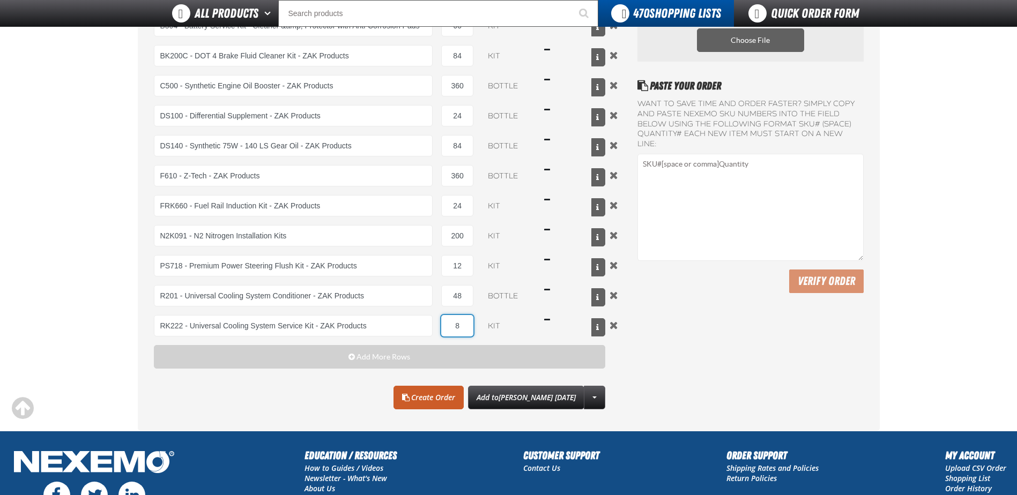
type input "84"
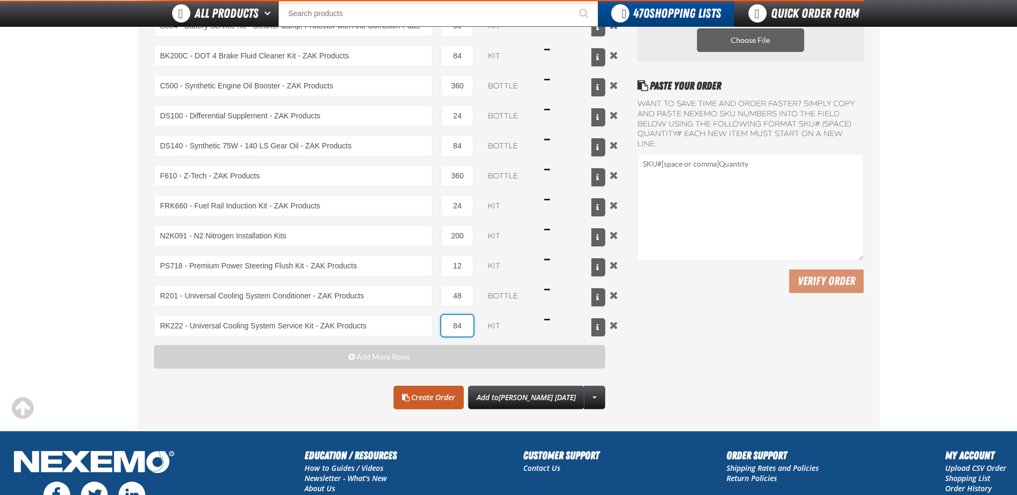
type input "RK222 - Universal Cooling System Service Kit - ZAK Products"
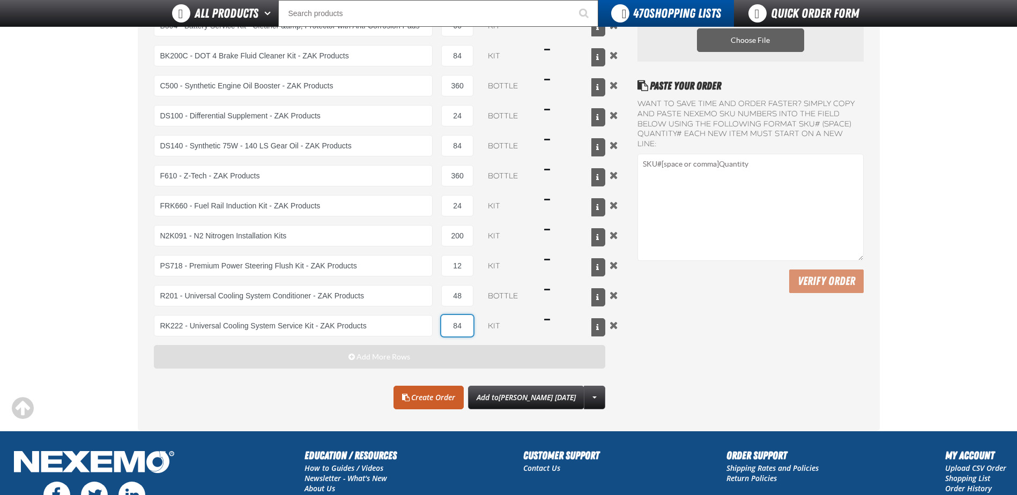
type input "84"
click at [316, 361] on button "Add More Rows" at bounding box center [380, 357] width 452 height 24
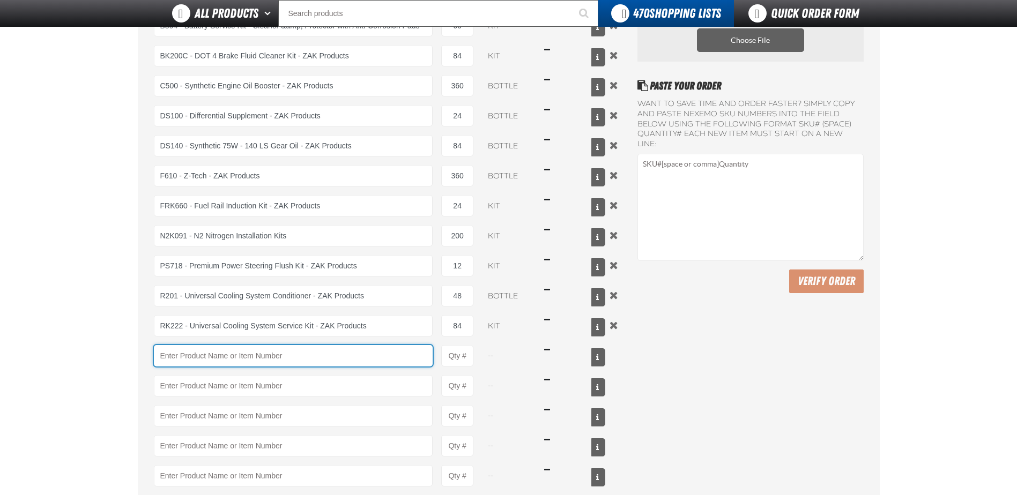
click at [256, 350] on input "Product" at bounding box center [293, 355] width 279 height 21
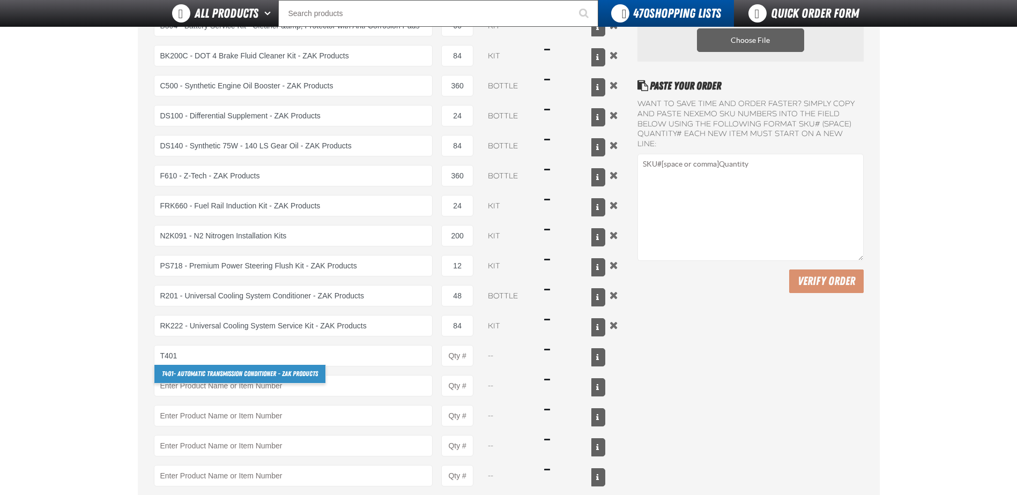
click at [219, 378] on link "T401 - Automatic Transmission Conditioner - ZAK Products" at bounding box center [239, 374] width 171 height 18
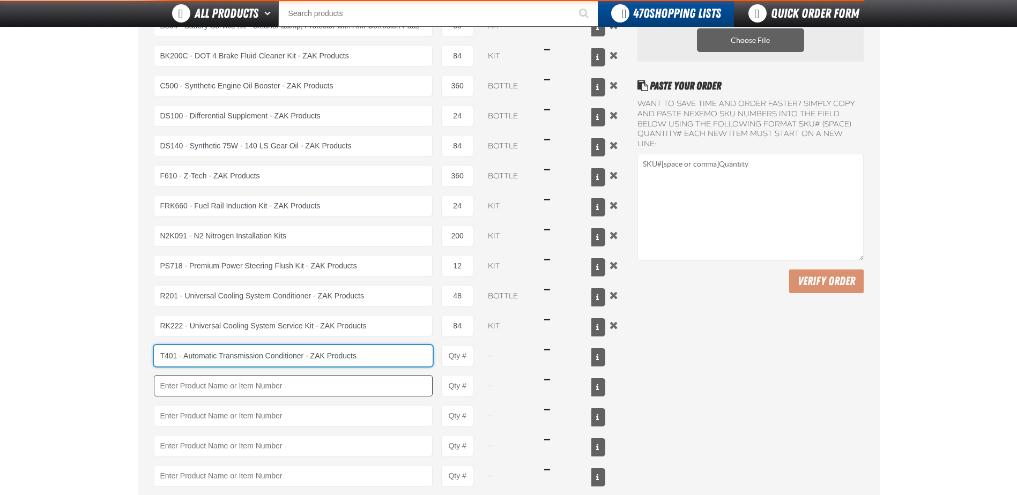
type input "T401 - Automatic Transmission Conditioner - ZAK Products"
type input "1"
select select "bottle"
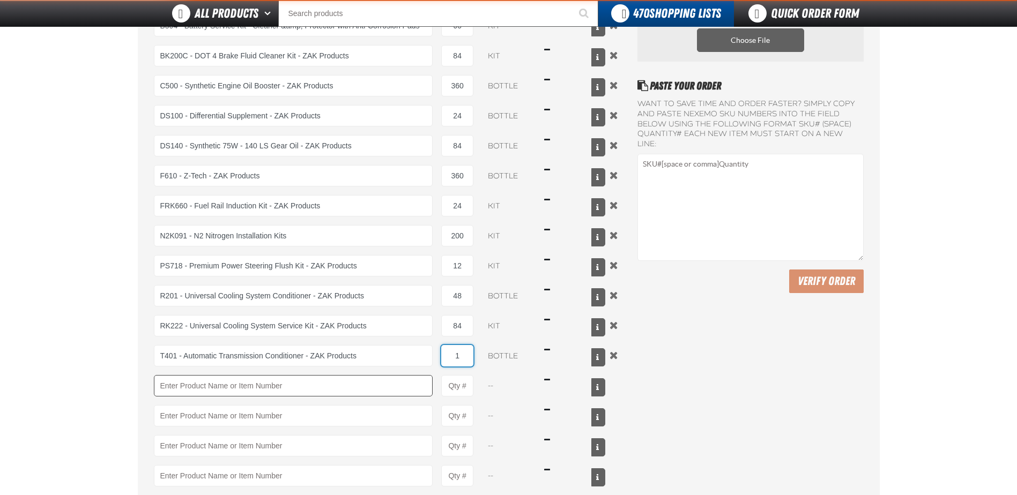
type input "2"
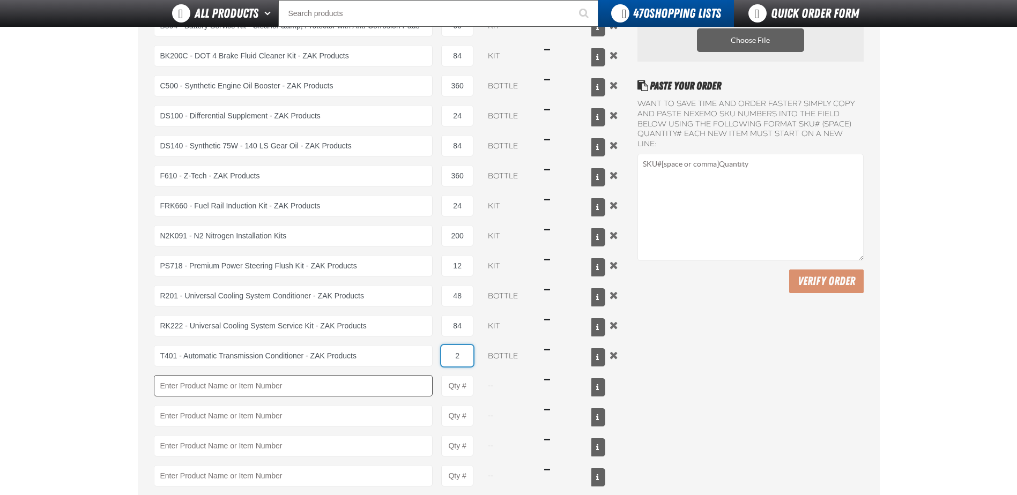
type input "T401 - Automatic Transmission Conditioner - ZAK Products"
type input "24"
click at [219, 378] on input "Product" at bounding box center [293, 385] width 279 height 21
click at [197, 405] on link "TSF200 - 2-Step GDI Intake Cleaning Service" at bounding box center [218, 404] width 128 height 18
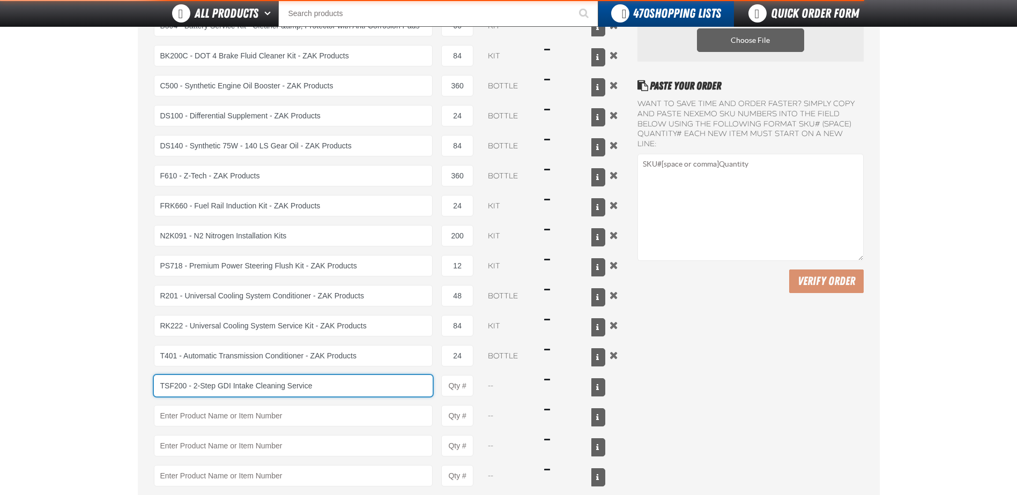
type input "TSF200 - 2-Step GDI Intake Cleaning Service"
type input "1"
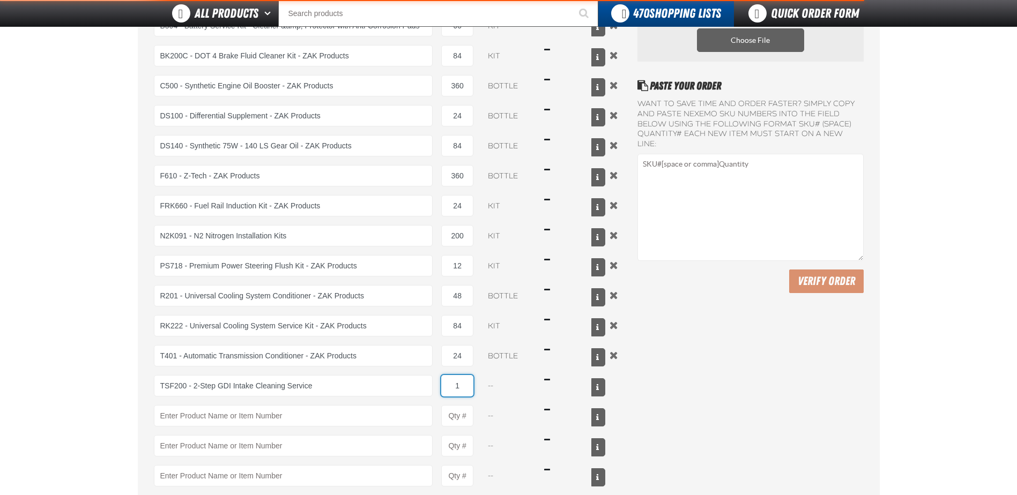
select select "kit"
type input "2"
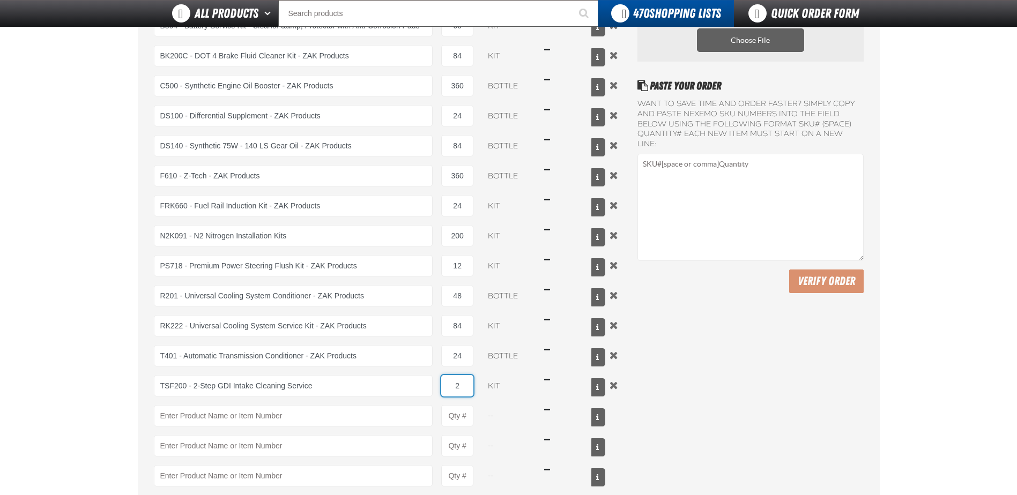
type input "TSF200 - 2-Step GDI Intake Cleaning Service"
type input "24"
click at [199, 397] on input "TSF200 - 2-Step GDI Intake Cleaning Service" at bounding box center [293, 385] width 279 height 21
click at [191, 418] on input "Product" at bounding box center [293, 415] width 279 height 21
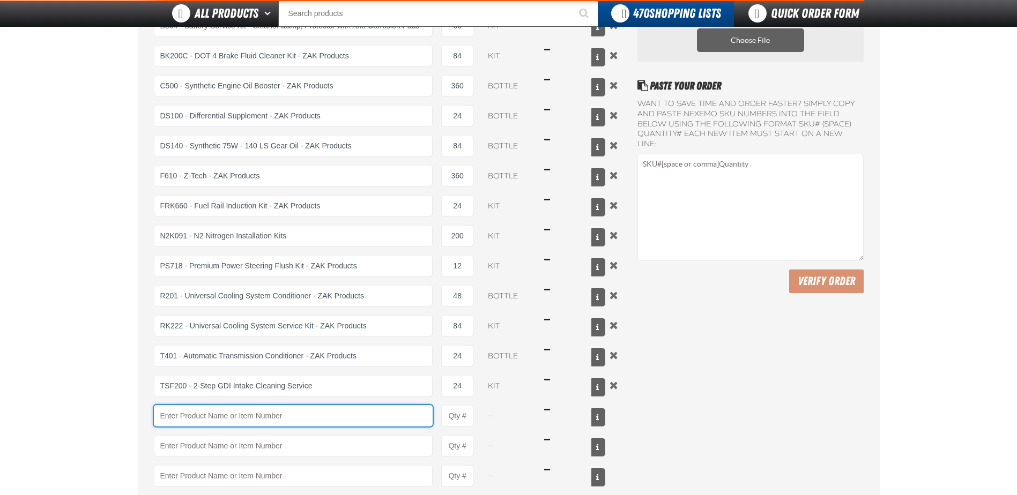
type input "TSF200 - 2-Step GDI Intake Cleaning Service"
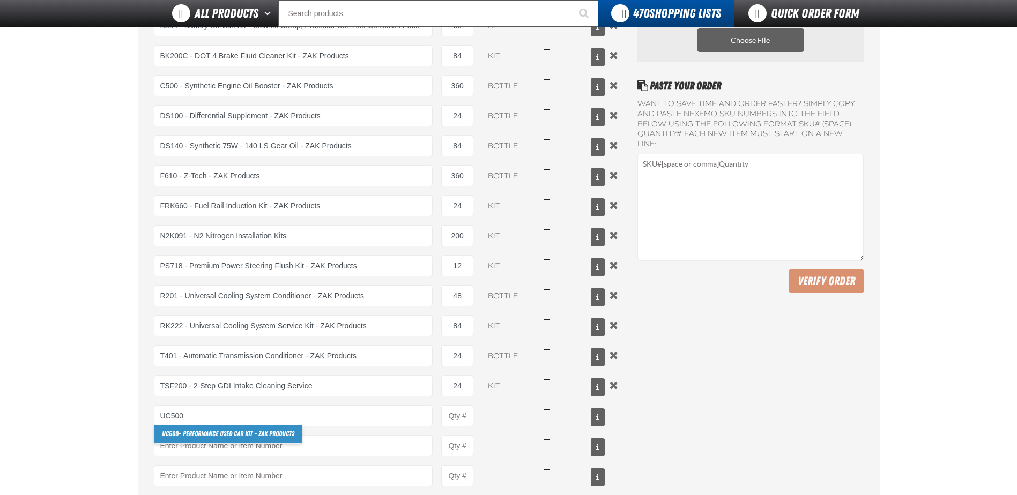
click at [186, 436] on link "UC500 - Performance Used Car Kit - ZAK Products" at bounding box center [227, 434] width 147 height 18
type input "UC500 - Performance Used Car Kit - ZAK Products"
type input "1"
select select "kit"
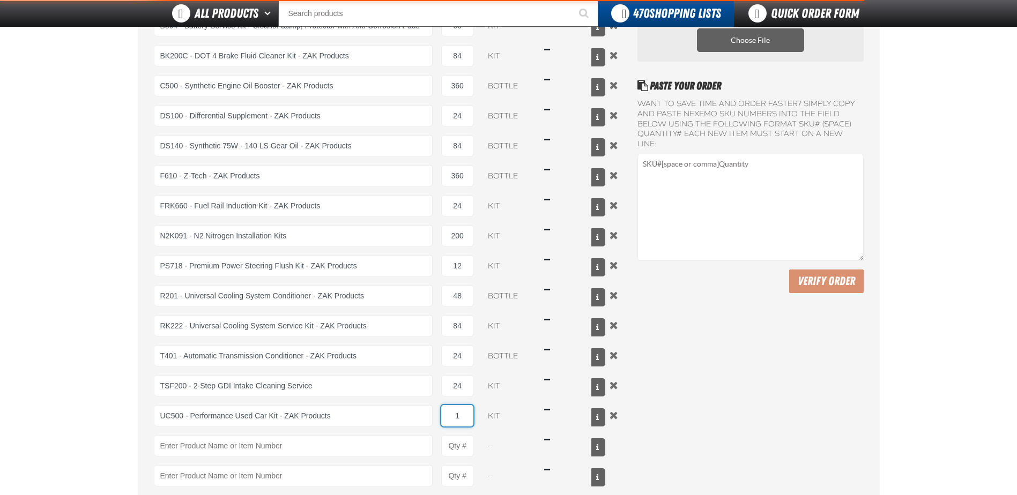
type input "UC500 - Performance Used Car Kit - ZAK Products"
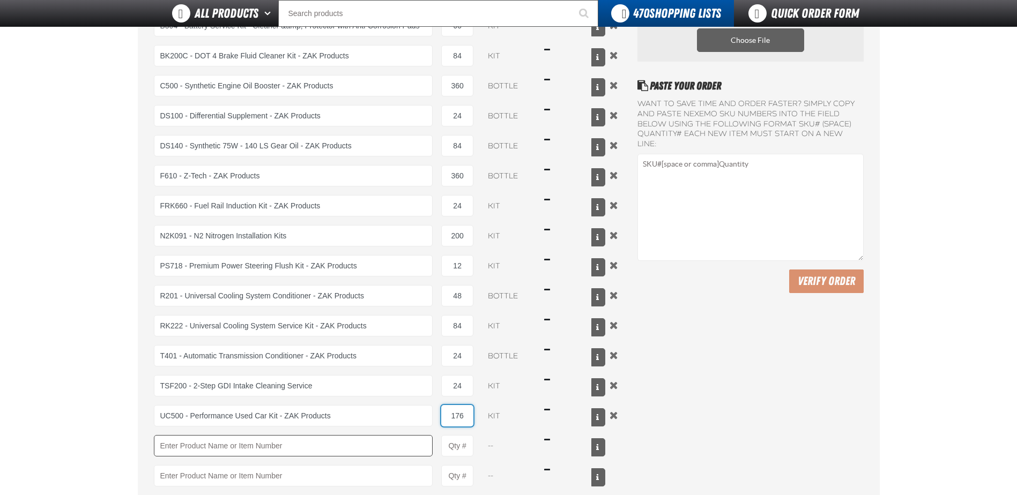
type input "176"
click at [186, 450] on input "Product" at bounding box center [293, 445] width 279 height 21
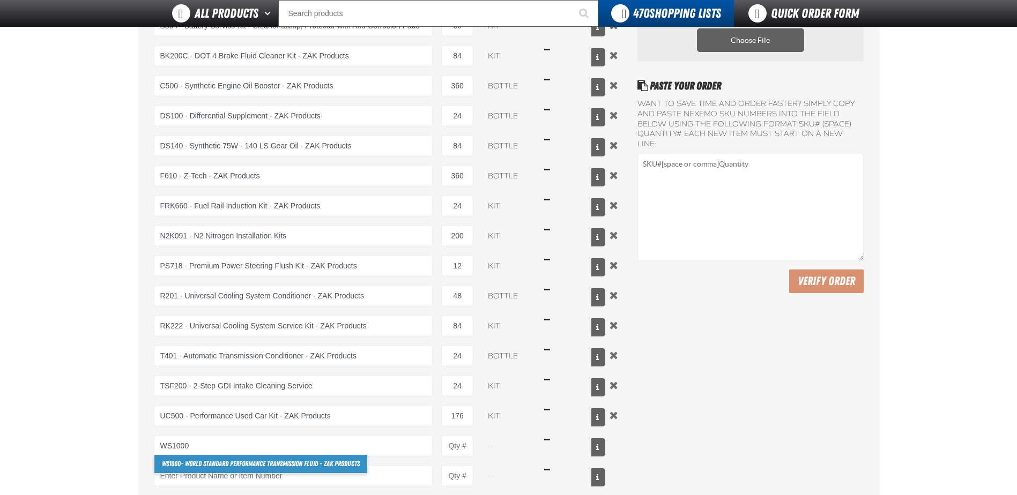
click at [216, 464] on link "WS1000 - World Standard Performance Transmission Fluid - ZAK Products" at bounding box center [260, 464] width 213 height 18
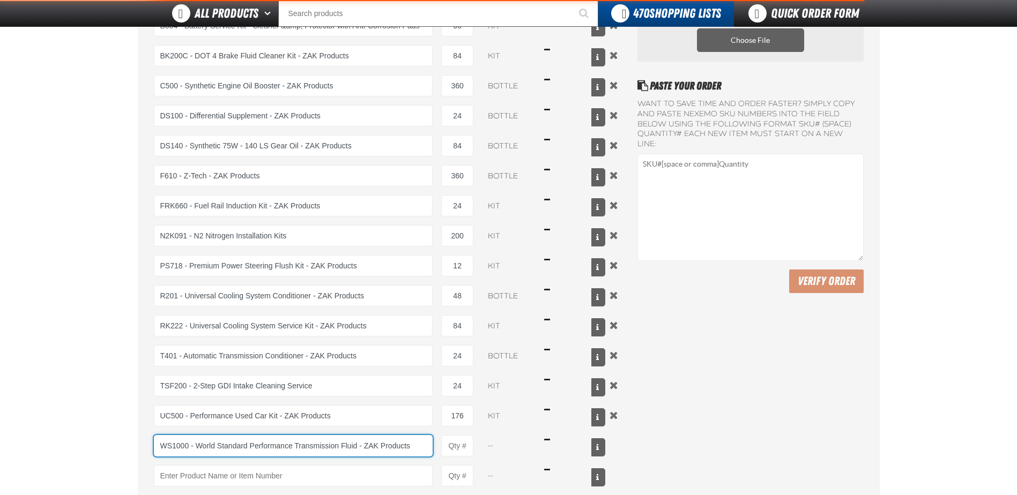
type input "WS1000 - World Standard Performance Transmission Fluid - ZAK Products"
type input "1"
select select "bottle"
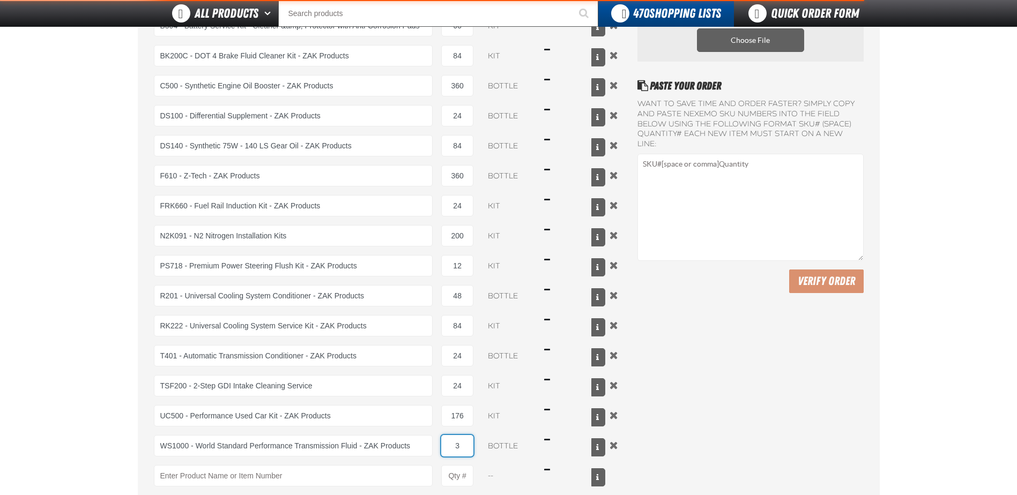
type input "36"
type input "WS1000 - World Standard Performance Transmission Fluid - ZAK Products"
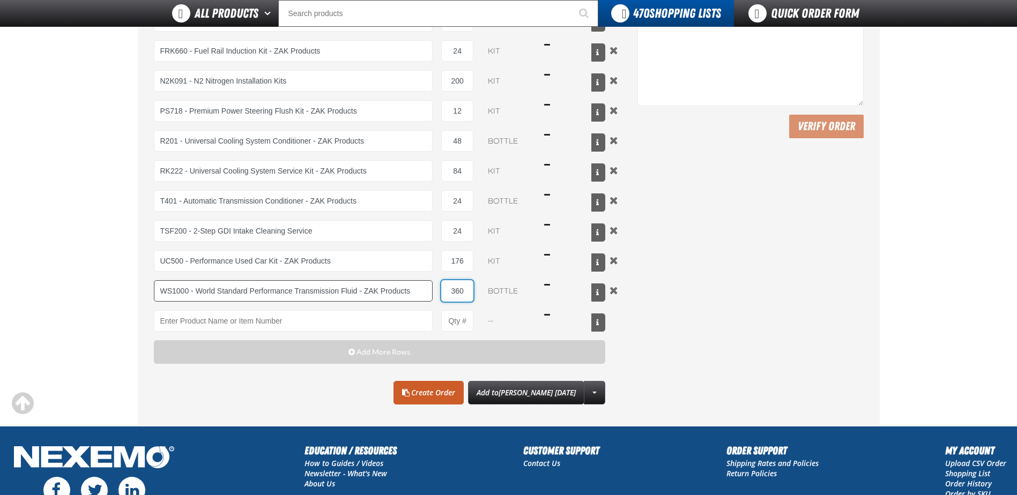
scroll to position [322, 0]
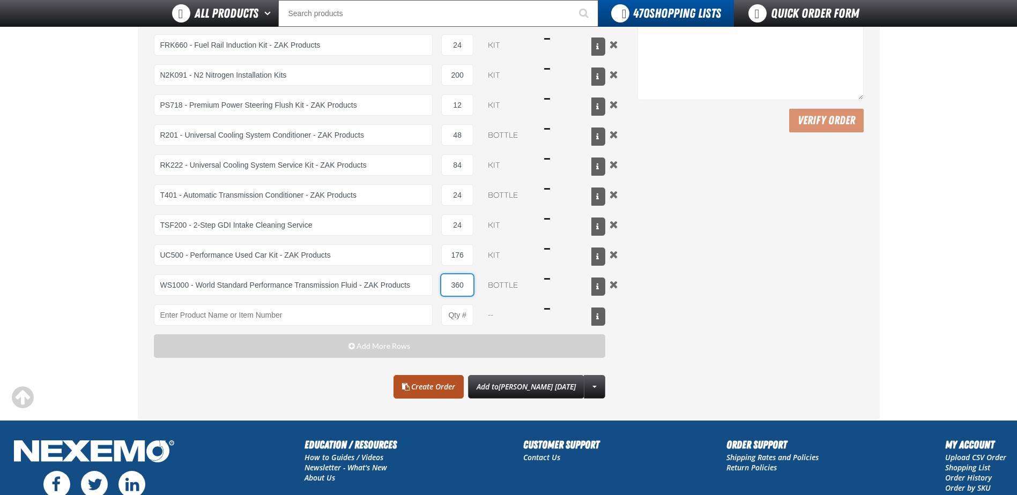
type input "360"
click at [413, 387] on link "Create Order" at bounding box center [428, 387] width 70 height 24
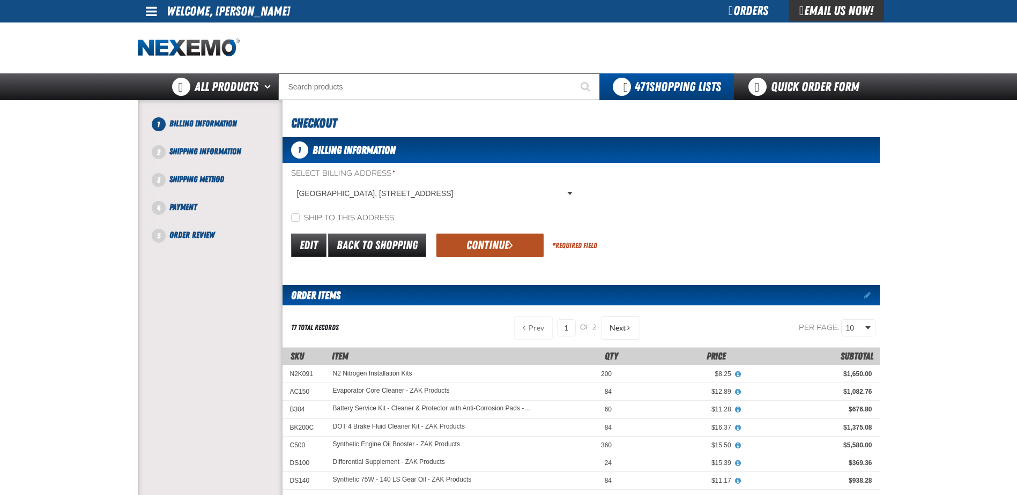
click at [494, 243] on button "Continue" at bounding box center [489, 246] width 107 height 24
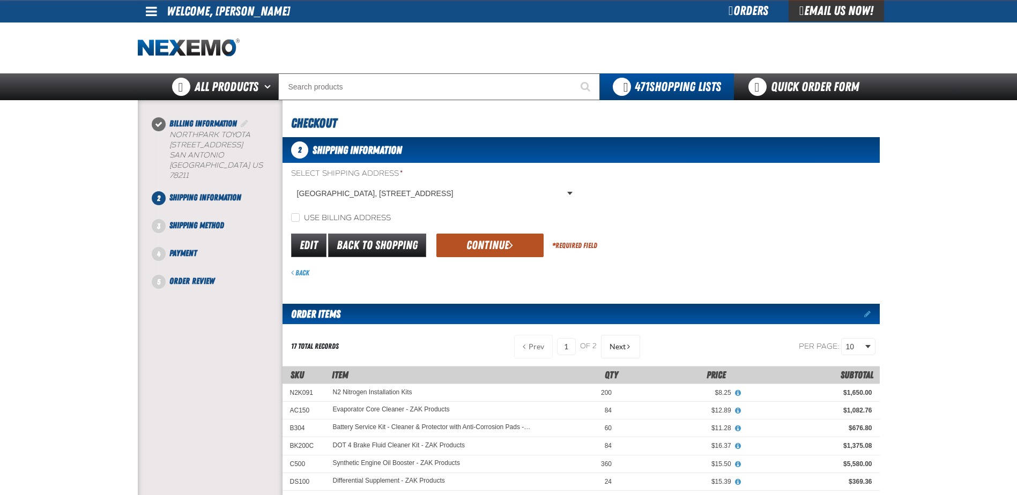
click at [480, 244] on button "Continue" at bounding box center [489, 246] width 107 height 24
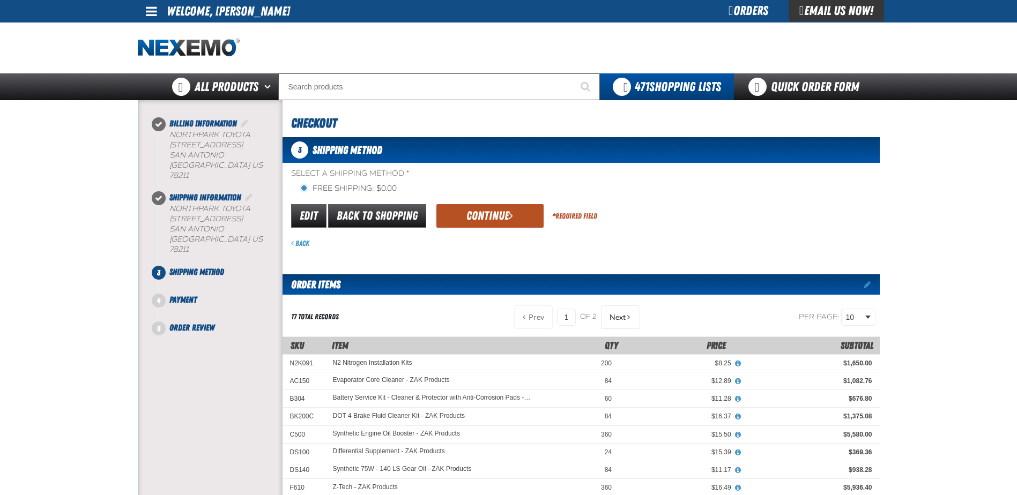
click at [483, 214] on button "Continue" at bounding box center [489, 216] width 107 height 24
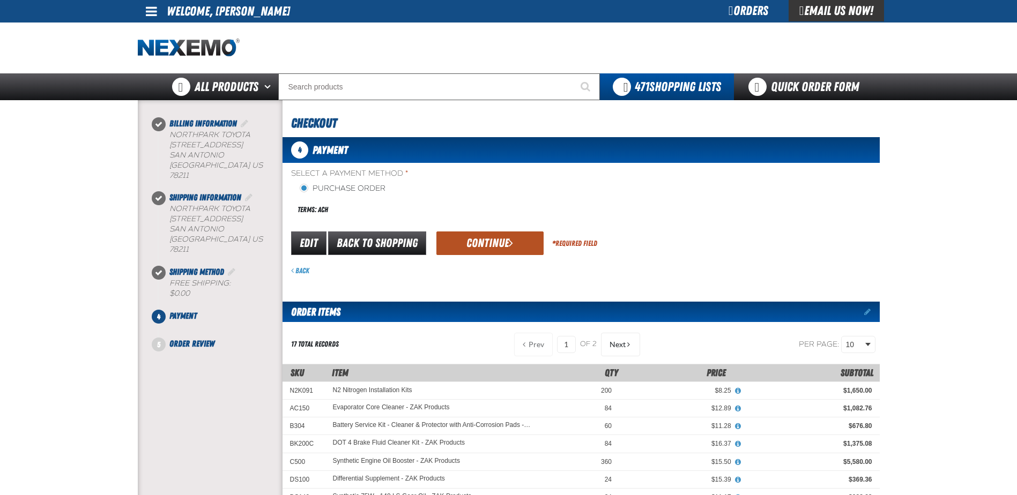
click at [485, 241] on button "Continue" at bounding box center [489, 243] width 107 height 24
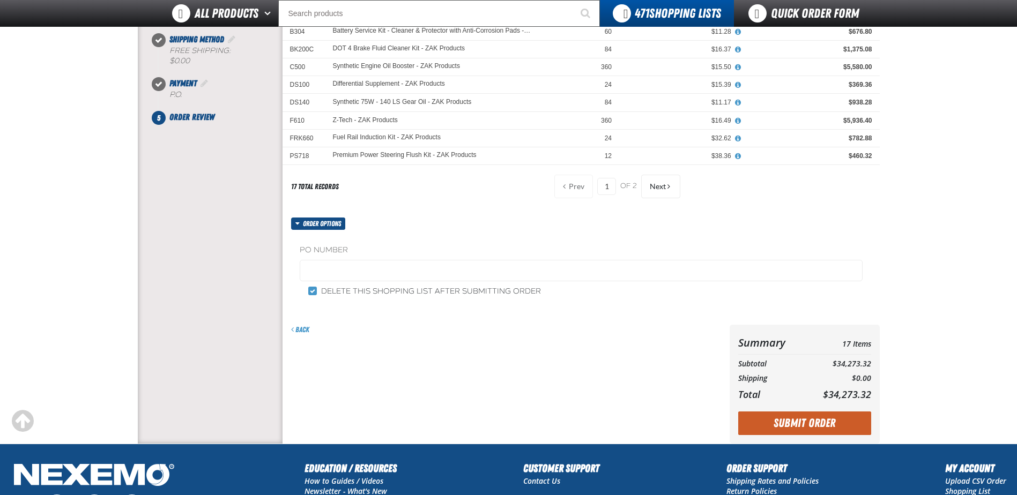
scroll to position [214, 0]
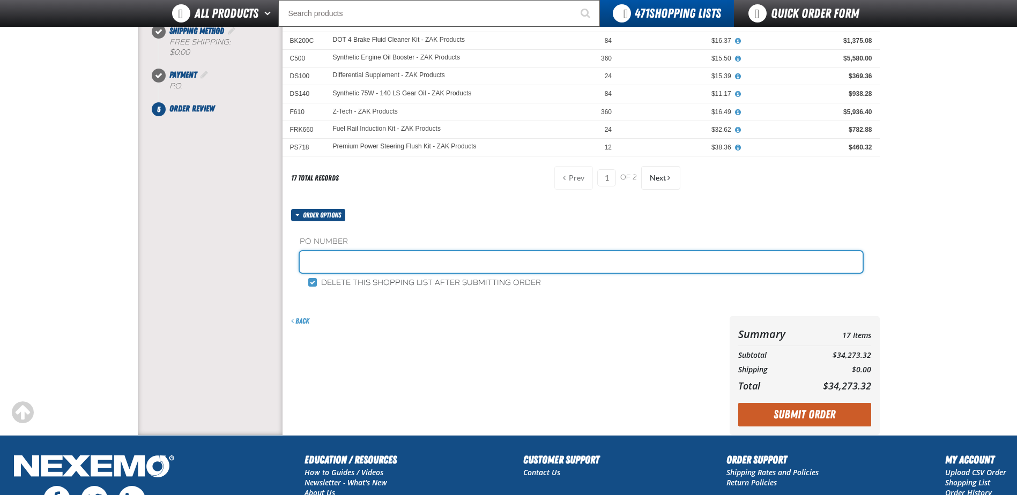
click at [397, 261] on input "text" at bounding box center [581, 261] width 563 height 21
type input "Z100725"
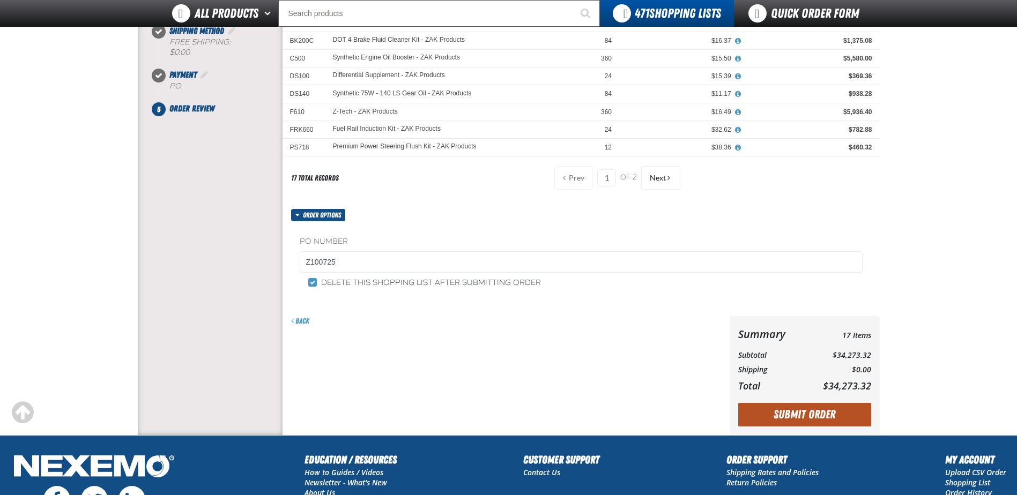
click at [798, 408] on button "Submit Order" at bounding box center [804, 415] width 133 height 24
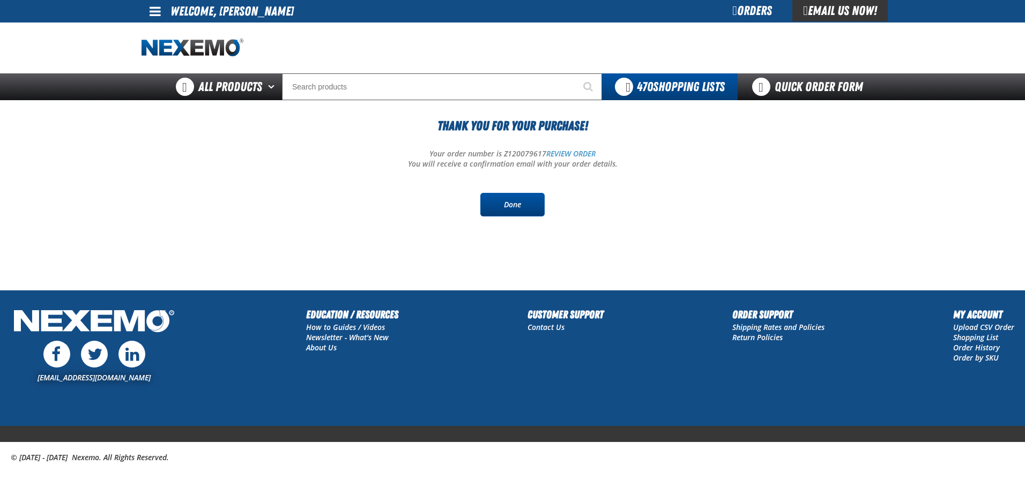
click at [516, 206] on link "Done" at bounding box center [512, 205] width 64 height 24
